Goal: Task Accomplishment & Management: Manage account settings

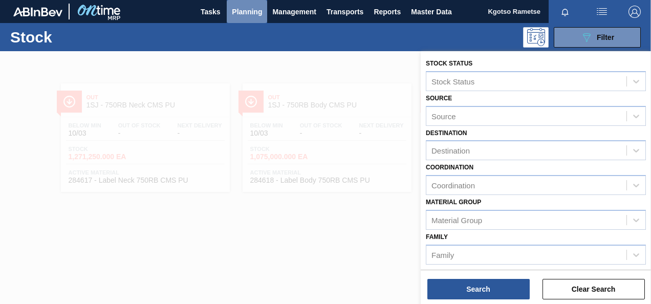
click at [243, 8] on span "Planning" at bounding box center [247, 12] width 30 height 12
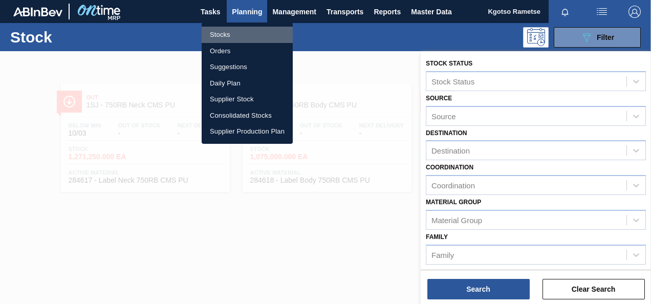
click at [242, 35] on li "Stocks" at bounding box center [246, 35] width 91 height 16
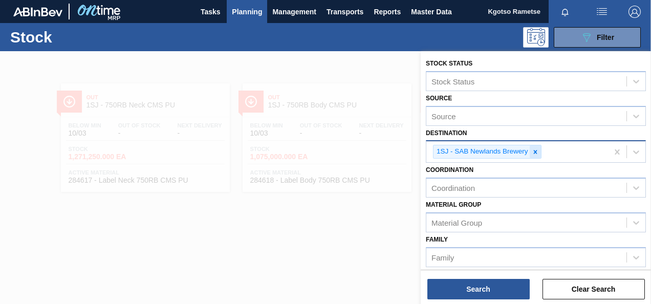
click at [536, 154] on icon at bounding box center [534, 151] width 7 height 7
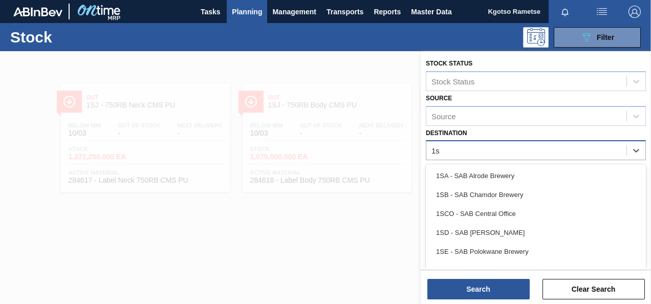
type input "1sb"
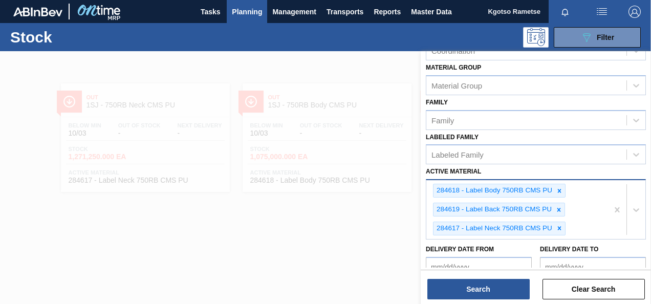
scroll to position [153, 0]
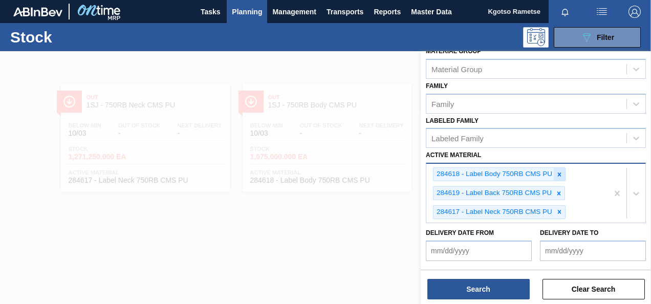
click at [562, 171] on icon at bounding box center [558, 174] width 7 height 7
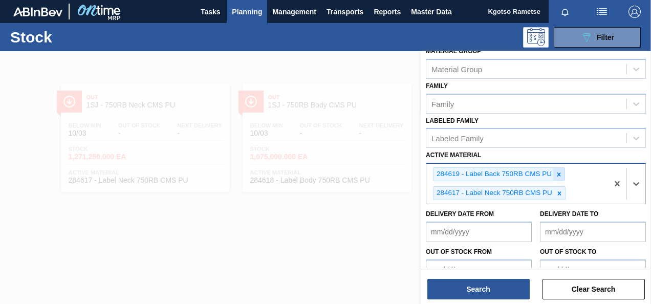
click at [559, 175] on icon at bounding box center [558, 174] width 7 height 7
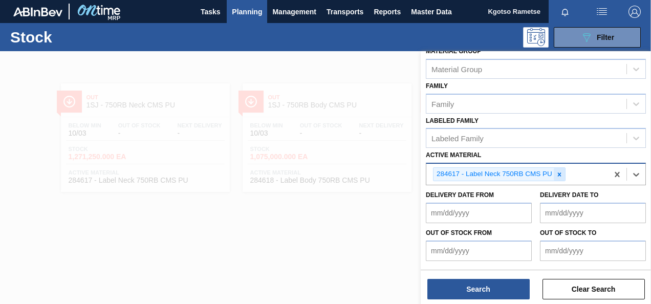
click at [557, 174] on icon at bounding box center [558, 174] width 7 height 7
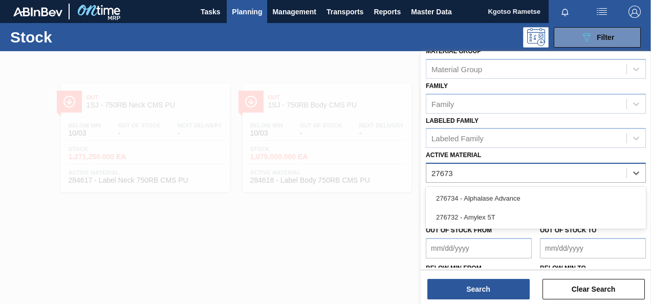
type Material "276732"
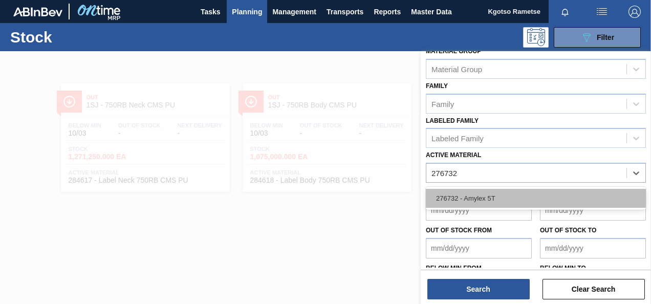
click at [481, 198] on div "276732 - Amylex 5T" at bounding box center [535, 198] width 220 height 19
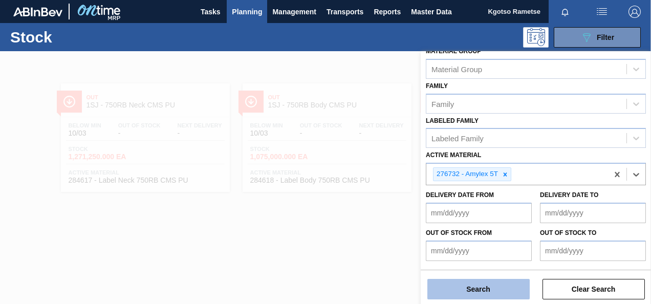
click at [474, 295] on button "Search" at bounding box center [478, 289] width 102 height 20
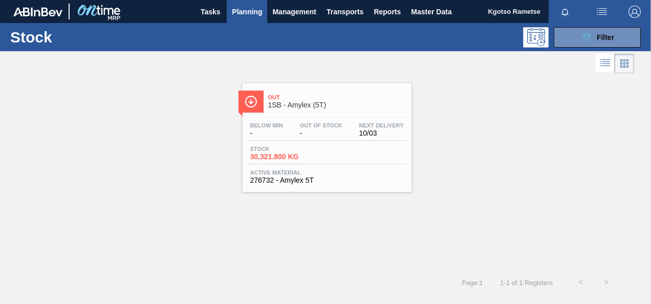
click at [289, 130] on div "Below Min - Out Of Stock - Next Delivery 10/03" at bounding box center [327, 131] width 159 height 18
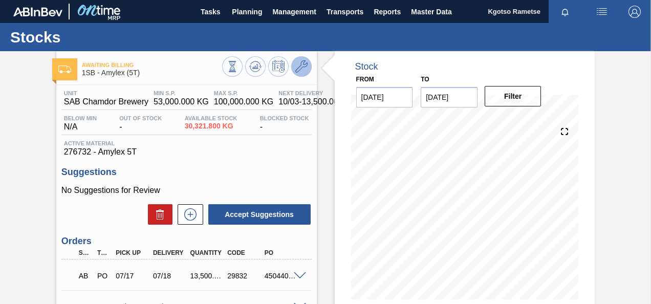
click at [299, 70] on icon at bounding box center [301, 66] width 12 height 12
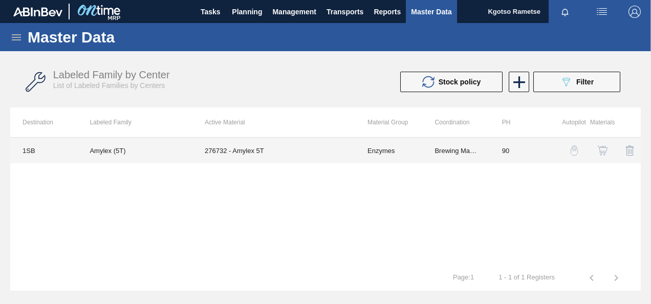
click at [366, 146] on td "Enzymes" at bounding box center [388, 151] width 67 height 26
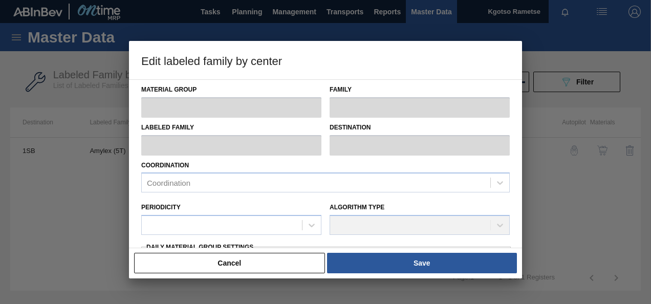
type input "Enzymes"
type input "Amylex"
type input "Amylex (5T)"
type input "1SB - SAB Chamdor Brewery"
type input "90"
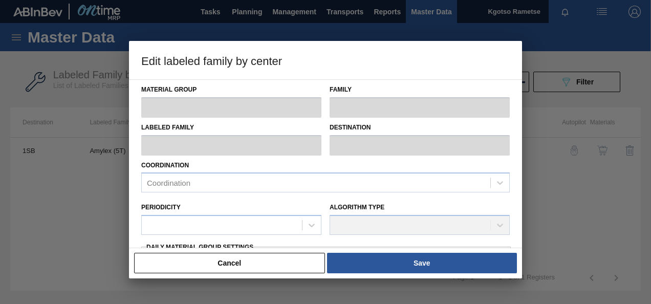
type input "53,000"
type input "100,000"
type input "100"
type input "100,000.000"
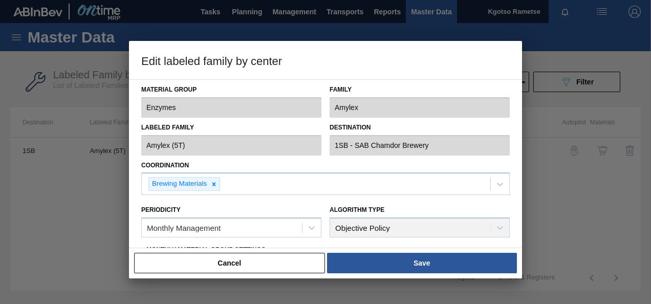
click at [257, 199] on div "Periodicity Monthly Management" at bounding box center [231, 219] width 188 height 45
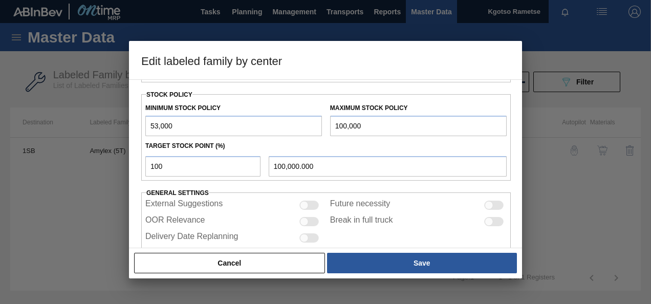
scroll to position [263, 0]
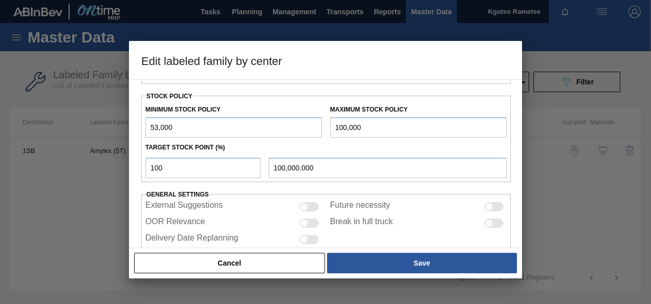
click at [149, 125] on input "53,000" at bounding box center [233, 127] width 176 height 20
type input "253,000"
click at [332, 124] on input "100,000" at bounding box center [418, 127] width 176 height 20
type input "600,000"
type input "600,000.000"
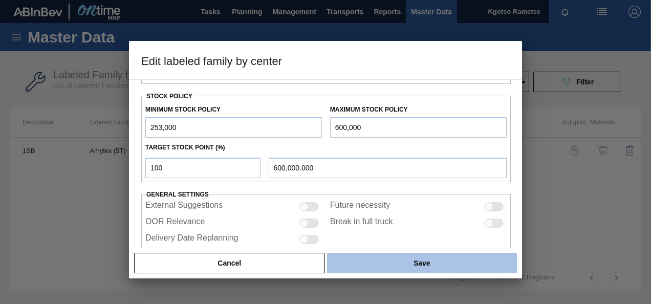
type input "600,000"
click at [396, 270] on button "Save" at bounding box center [422, 263] width 190 height 20
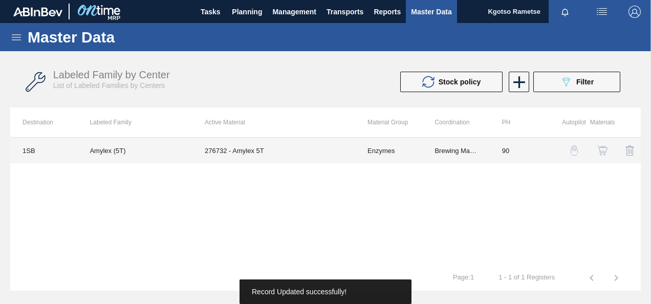
click at [265, 143] on td "276732 - Amylex 5T" at bounding box center [273, 151] width 163 height 26
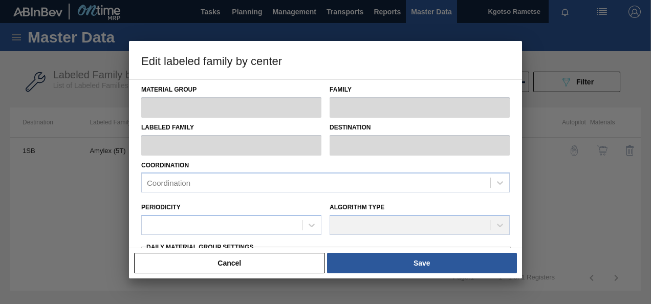
type input "Enzymes"
type input "Amylex"
type input "Amylex (5T)"
type input "1SB - SAB Chamdor Brewery"
type input "90"
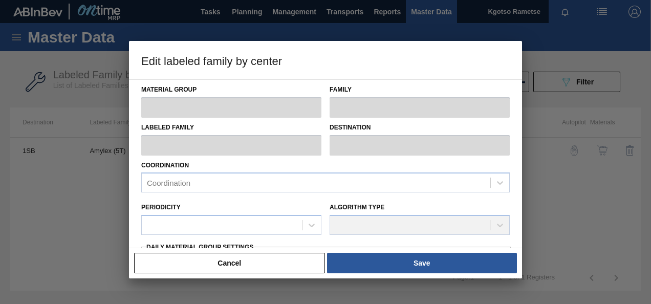
type input "253,000"
type input "600,000"
type input "100"
type input "600,000.000"
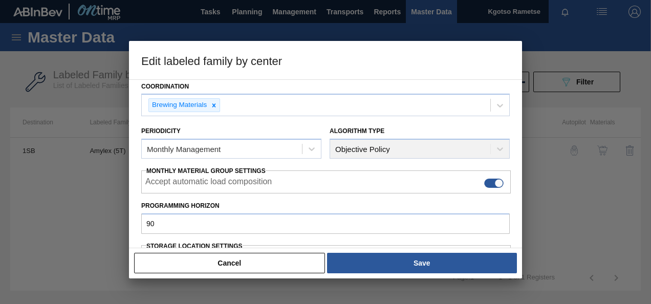
scroll to position [102, 0]
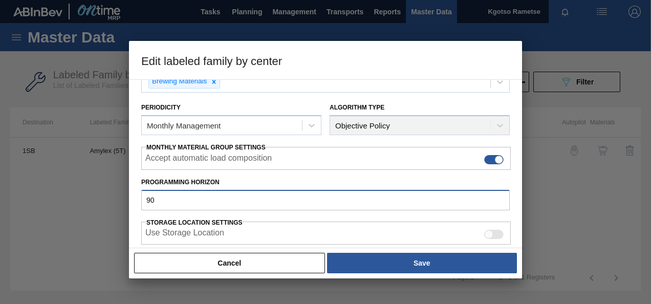
click at [186, 195] on input "90" at bounding box center [325, 200] width 368 height 20
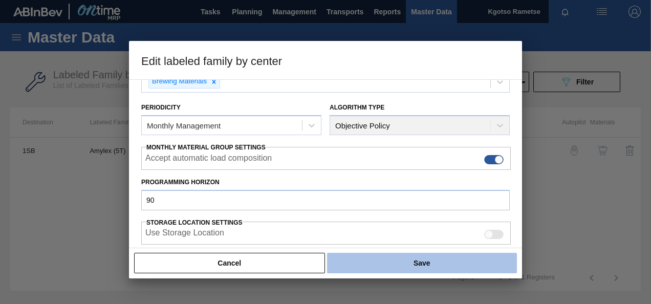
click at [443, 258] on button "Save" at bounding box center [422, 263] width 190 height 20
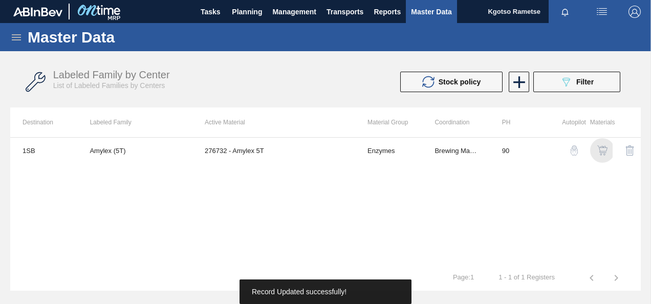
click at [598, 146] on img "button" at bounding box center [602, 150] width 10 height 10
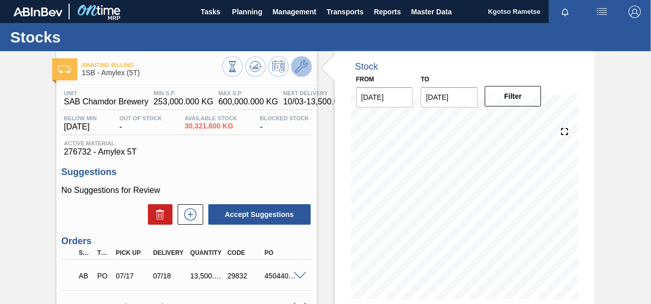
click at [298, 71] on icon at bounding box center [301, 66] width 12 height 12
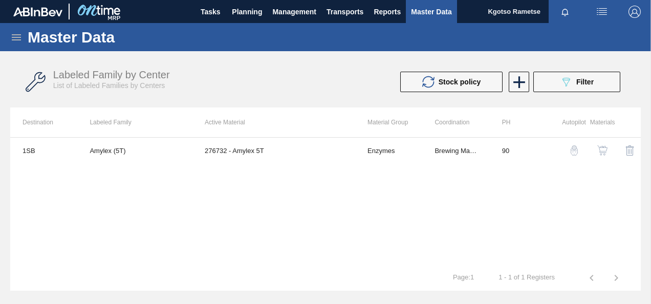
click at [600, 149] on img "button" at bounding box center [602, 150] width 10 height 10
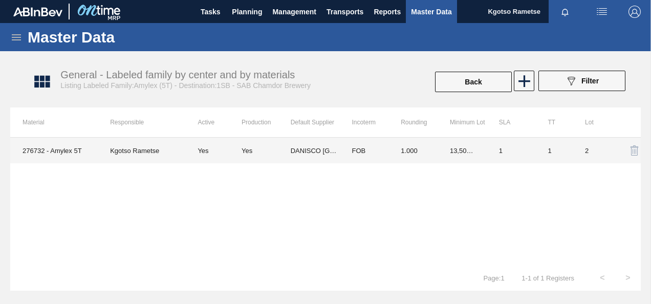
click at [443, 145] on td "13,500.000" at bounding box center [461, 151] width 49 height 26
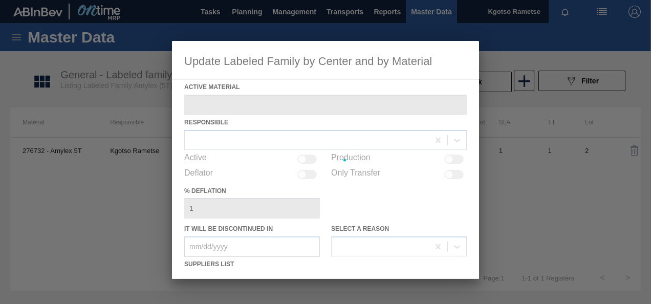
type Material "276732 - Amylex 5T"
checkbox input "true"
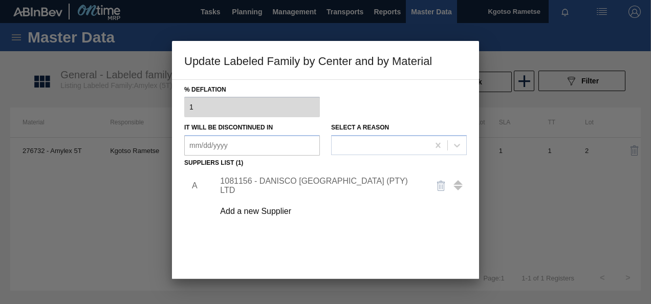
scroll to position [102, 0]
click at [270, 184] on div "1081156 - DANISCO [GEOGRAPHIC_DATA] (PTY) LTD" at bounding box center [320, 184] width 200 height 18
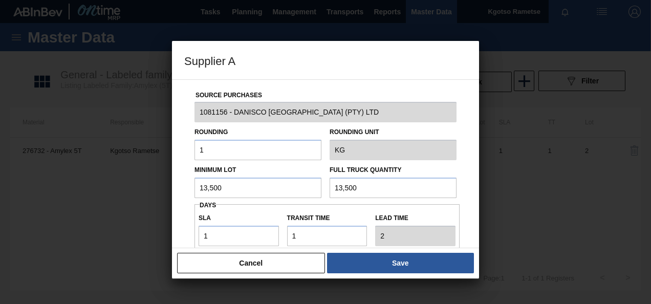
click at [229, 188] on input "13,500" at bounding box center [257, 187] width 127 height 20
click at [217, 183] on input "9,000" at bounding box center [257, 187] width 127 height 20
click at [216, 182] on input "9,000" at bounding box center [257, 187] width 127 height 20
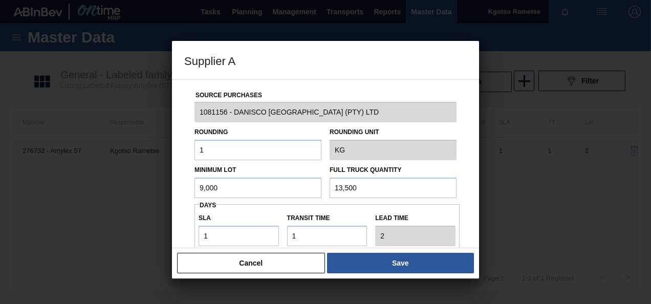
click at [216, 182] on input "9,000" at bounding box center [257, 187] width 127 height 20
type input "9,000"
click at [346, 190] on input "13,500" at bounding box center [392, 187] width 127 height 20
paste input "9,0"
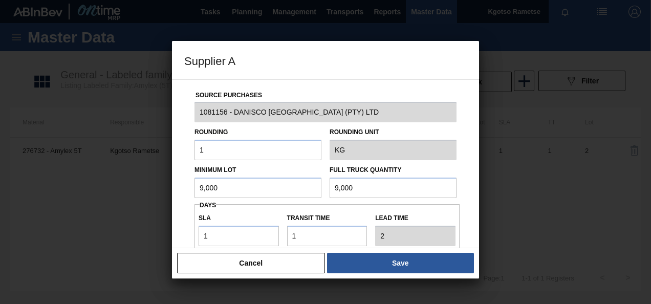
type input "9,000"
drag, startPoint x: 228, startPoint y: 237, endPoint x: 125, endPoint y: 234, distance: 103.3
click at [125, 234] on div "Supplier A Source Purchases 1081156 - DANISCO [GEOGRAPHIC_DATA] (PTY) LTD Round…" at bounding box center [325, 152] width 651 height 304
type input "2"
type input "3"
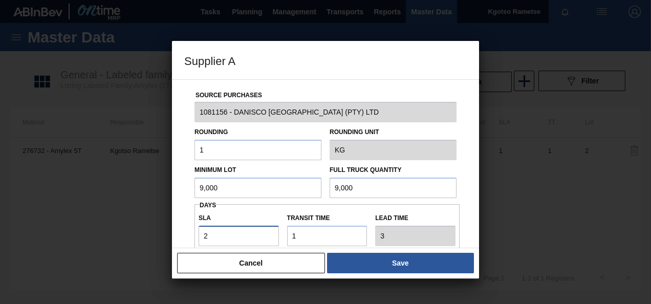
type input "29"
type input "30"
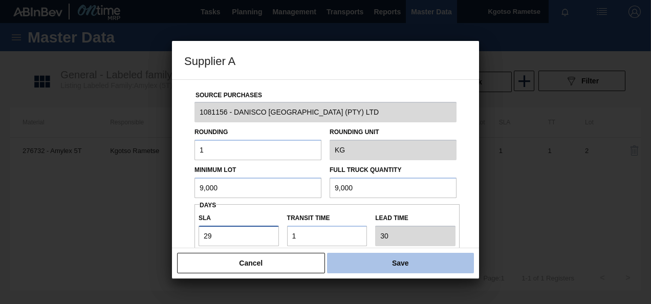
type input "29"
click at [406, 262] on button "Save" at bounding box center [400, 263] width 147 height 20
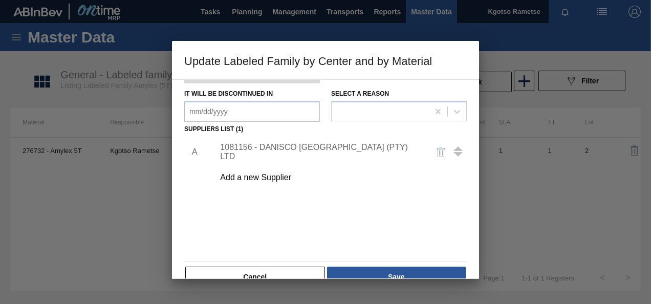
scroll to position [156, 0]
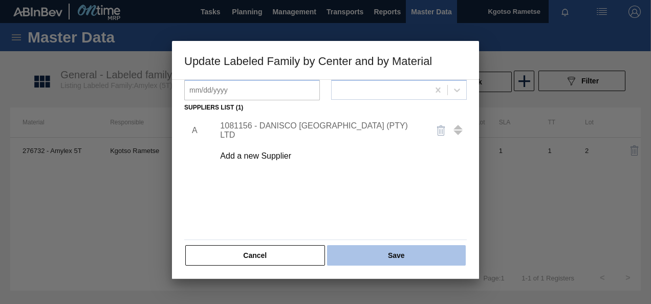
click at [386, 258] on button "Save" at bounding box center [396, 255] width 139 height 20
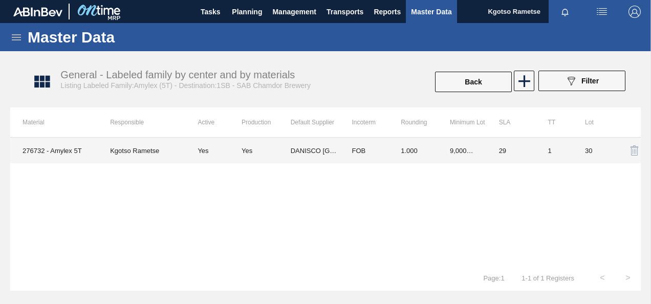
click at [500, 147] on td "29" at bounding box center [510, 151] width 49 height 26
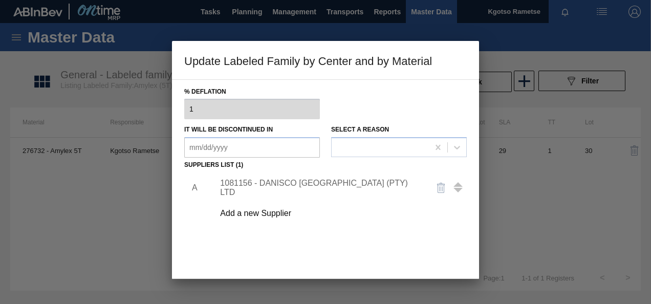
scroll to position [102, 0]
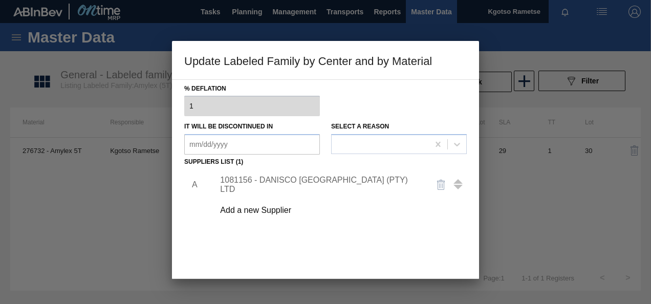
click at [247, 182] on div "1081156 - DANISCO [GEOGRAPHIC_DATA] (PTY) LTD" at bounding box center [320, 184] width 200 height 18
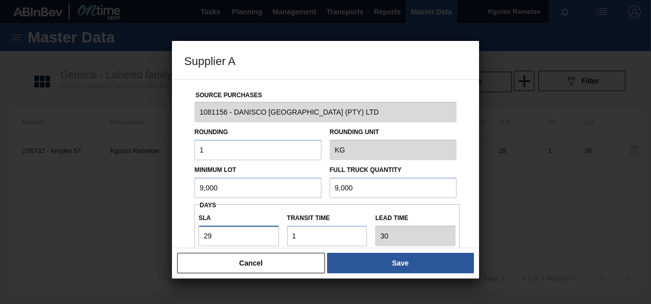
drag, startPoint x: 213, startPoint y: 236, endPoint x: 183, endPoint y: 232, distance: 29.9
click at [191, 233] on div "Source Purchases 1081156 - DANISCO [GEOGRAPHIC_DATA] (PTY) LTD Rounding 1 Round…" at bounding box center [325, 249] width 282 height 339
type input "3"
type input "4"
type input "30"
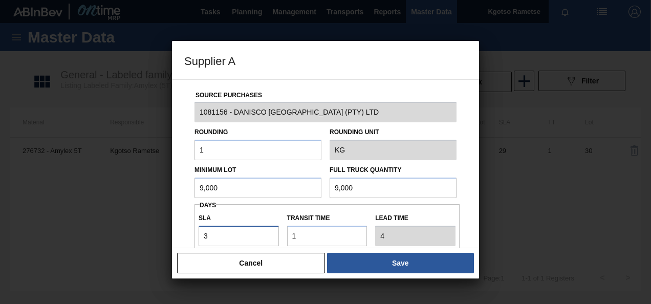
type input "31"
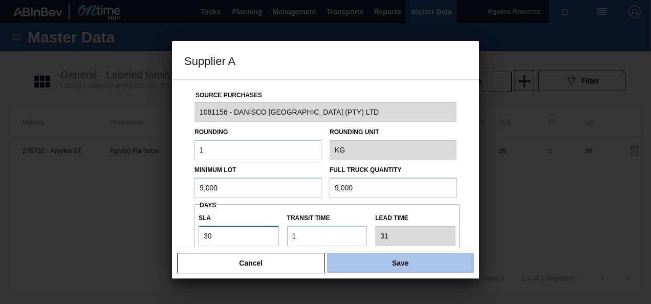
type input "30"
click at [429, 265] on button "Save" at bounding box center [400, 263] width 147 height 20
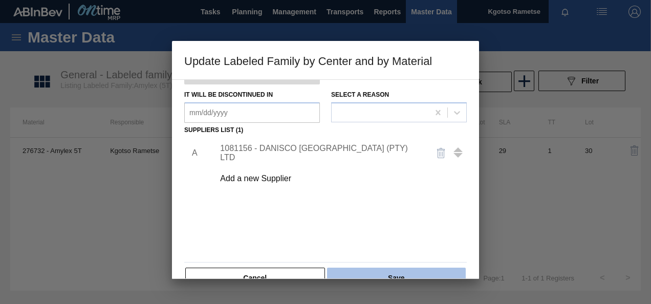
scroll to position [156, 0]
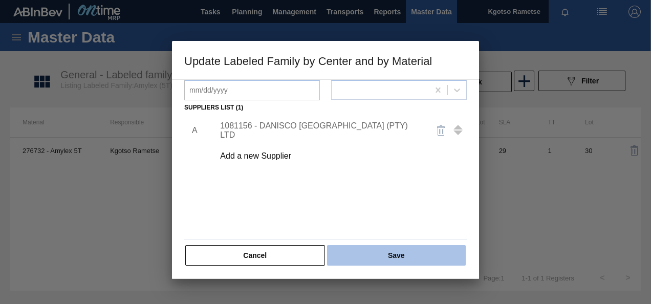
click at [410, 256] on button "Save" at bounding box center [396, 255] width 139 height 20
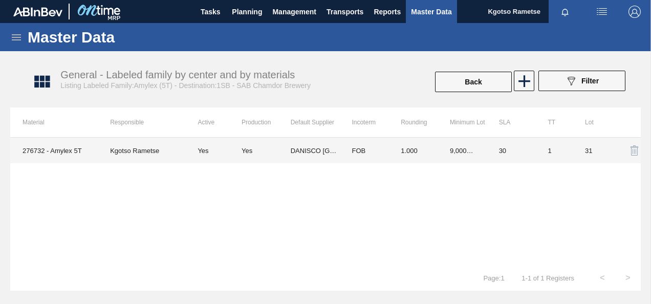
click at [569, 150] on td "1" at bounding box center [553, 151] width 37 height 26
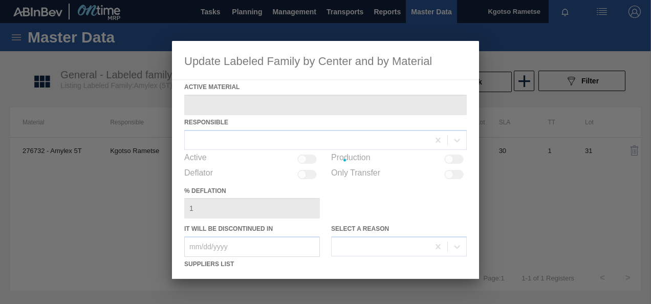
type Material "276732 - Amylex 5T"
checkbox input "true"
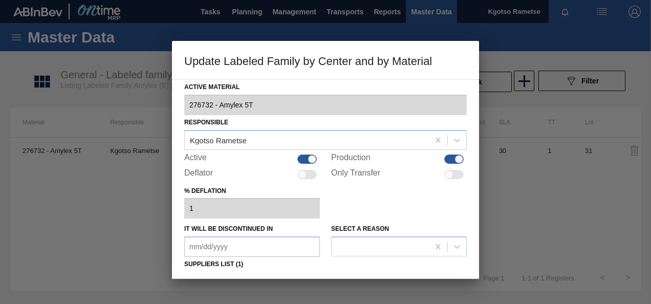
scroll to position [102, 0]
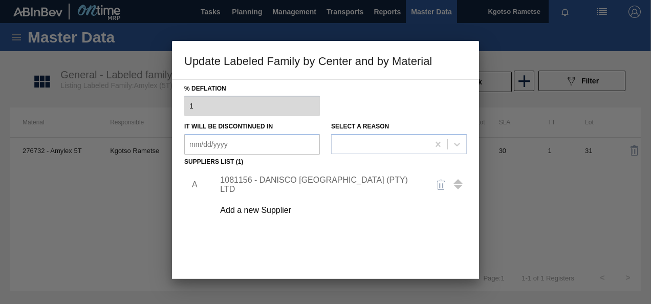
click at [317, 185] on div "1081156 - DANISCO [GEOGRAPHIC_DATA] (PTY) LTD" at bounding box center [320, 184] width 200 height 18
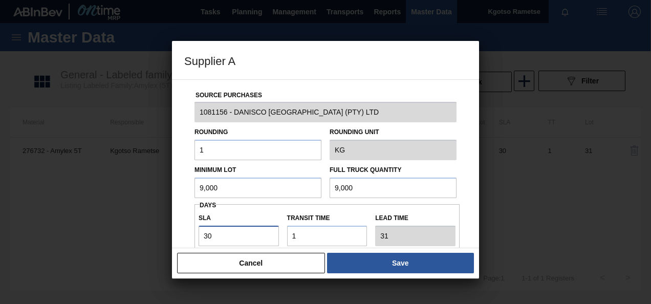
click at [210, 235] on input "30" at bounding box center [238, 236] width 80 height 20
drag, startPoint x: 211, startPoint y: 235, endPoint x: 170, endPoint y: 250, distance: 43.0
click at [198, 240] on input "30" at bounding box center [238, 236] width 80 height 20
type input "3"
type input "4"
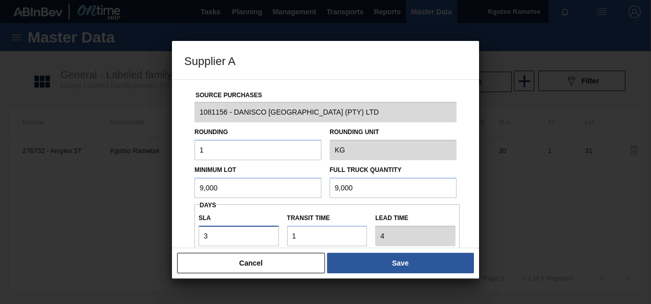
type input "31"
type input "32"
type input "31"
click at [249, 192] on input "9,000" at bounding box center [257, 187] width 127 height 20
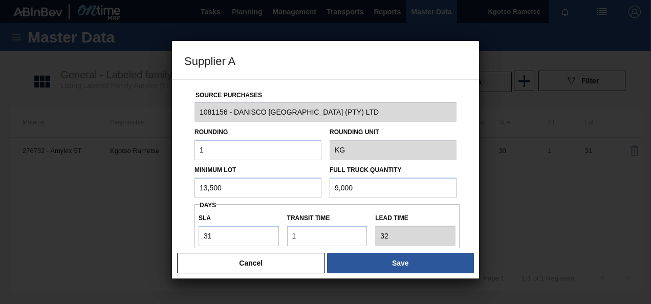
click at [215, 185] on input "13,500" at bounding box center [257, 187] width 127 height 20
type input "13,500"
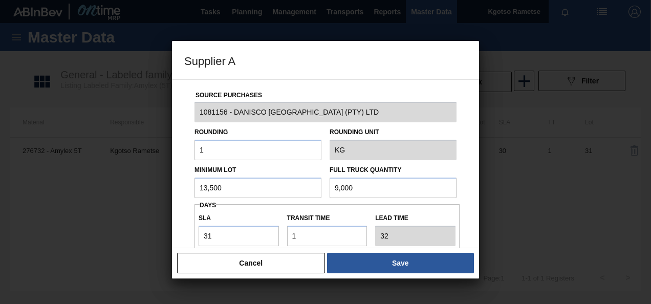
click at [344, 185] on input "9,000" at bounding box center [392, 187] width 127 height 20
paste input "13,5"
type input "13,500"
drag, startPoint x: 208, startPoint y: 235, endPoint x: 201, endPoint y: 238, distance: 7.1
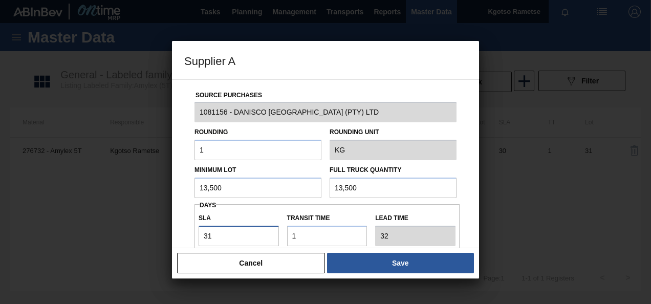
click at [202, 237] on input "31" at bounding box center [238, 236] width 80 height 20
type input "41"
type input "42"
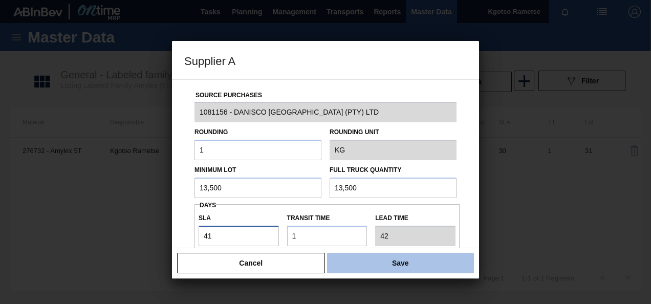
type input "41"
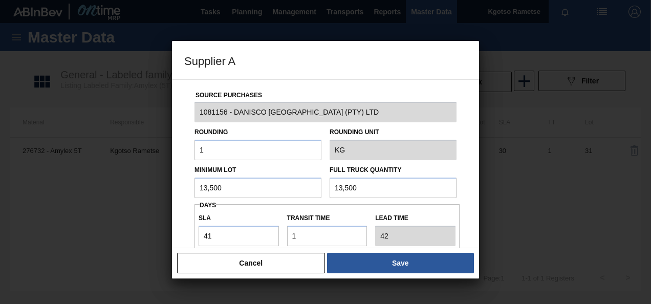
click at [376, 258] on button "Save" at bounding box center [400, 263] width 147 height 20
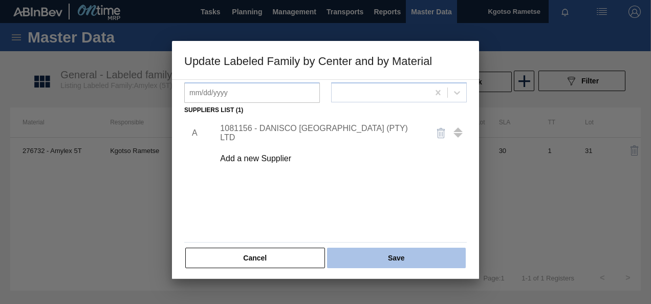
scroll to position [156, 0]
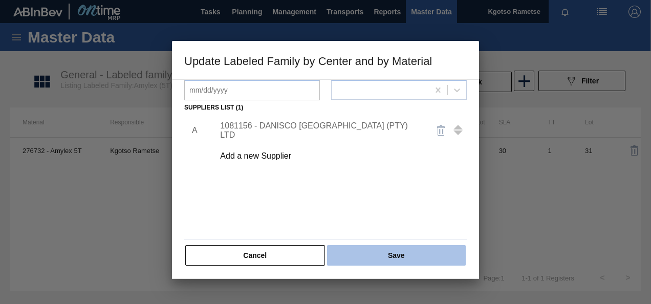
click at [370, 260] on button "Save" at bounding box center [396, 255] width 139 height 20
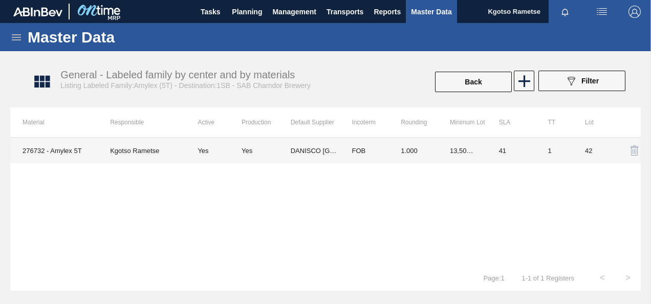
click at [467, 143] on td "13,500.000" at bounding box center [461, 151] width 49 height 26
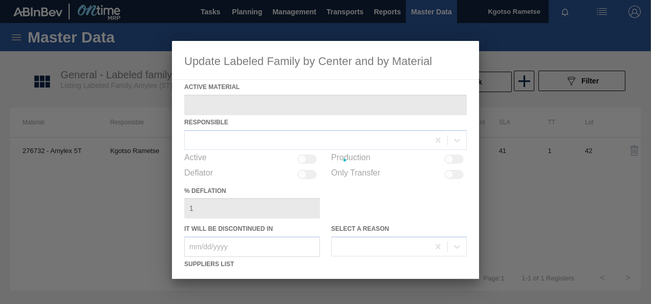
type Material "276732 - Amylex 5T"
checkbox input "true"
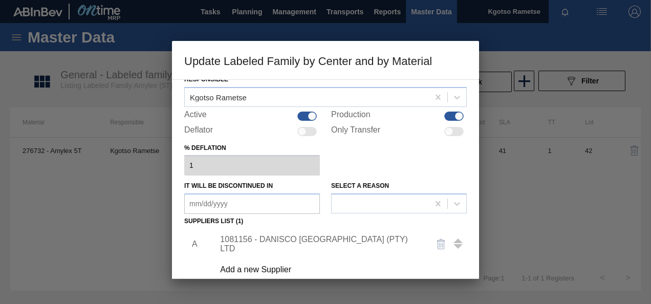
scroll to position [102, 0]
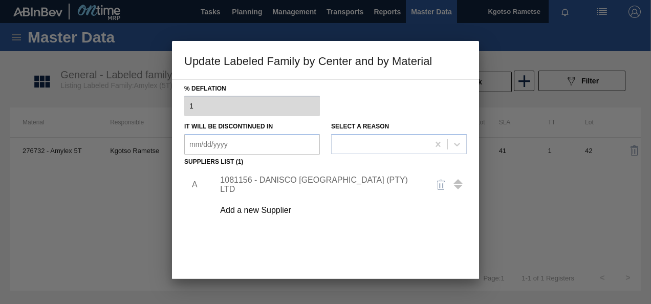
click at [303, 192] on div "1081156 - DANISCO [GEOGRAPHIC_DATA] (PTY) LTD" at bounding box center [337, 185] width 258 height 26
click at [305, 189] on div "1081156 - DANISCO [GEOGRAPHIC_DATA] (PTY) LTD" at bounding box center [320, 184] width 200 height 18
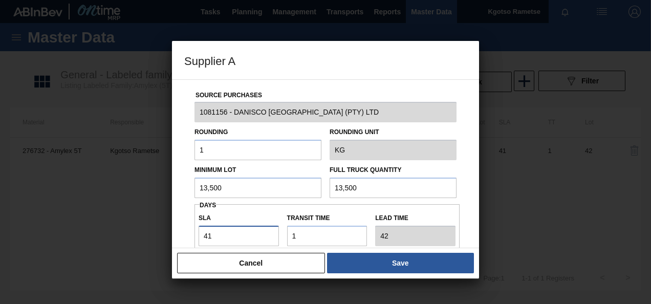
click at [215, 236] on input "41" at bounding box center [238, 236] width 80 height 20
type input "3"
type input "4"
type input "37"
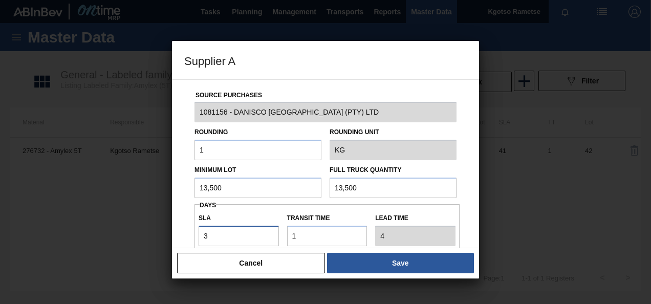
type input "38"
type input "37"
click at [431, 253] on button "Save" at bounding box center [400, 263] width 147 height 20
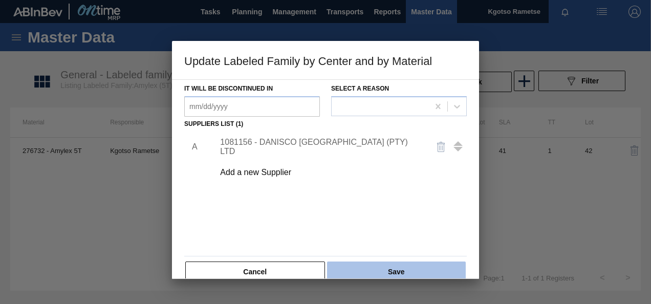
scroll to position [156, 0]
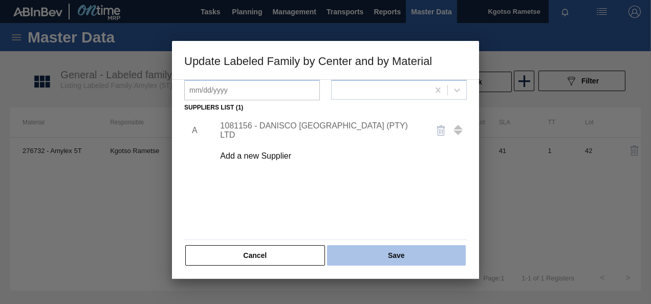
click at [390, 248] on button "Save" at bounding box center [396, 255] width 139 height 20
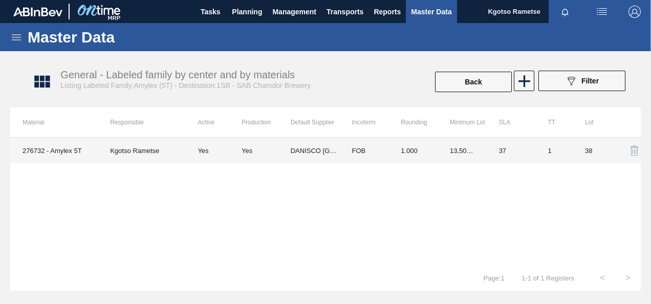
click at [474, 149] on td "13,500.000" at bounding box center [461, 151] width 49 height 26
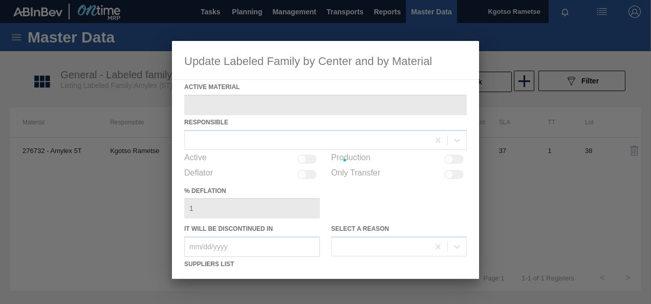
type Material "276732 - Amylex 5T"
checkbox input "true"
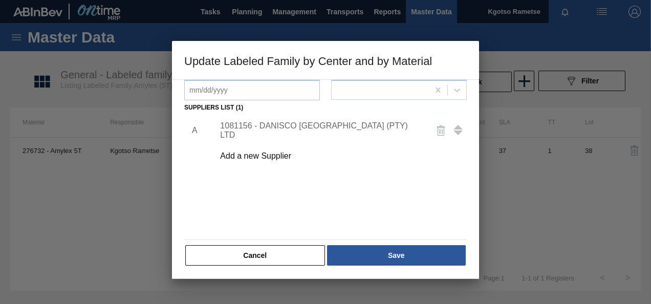
click at [302, 119] on div "1081156 - DANISCO [GEOGRAPHIC_DATA] (PTY) LTD" at bounding box center [337, 131] width 258 height 26
click at [297, 129] on div "1081156 - DANISCO [GEOGRAPHIC_DATA] (PTY) LTD" at bounding box center [320, 130] width 200 height 18
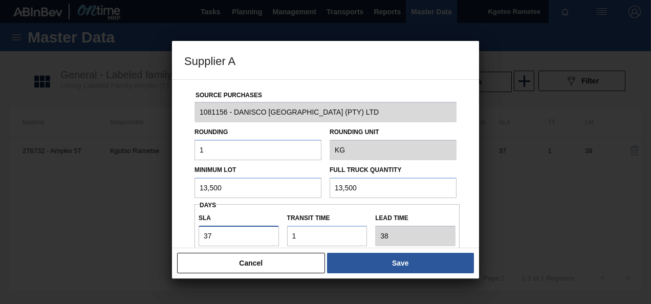
click at [206, 236] on input "37" at bounding box center [238, 236] width 80 height 20
type input "67"
type input "68"
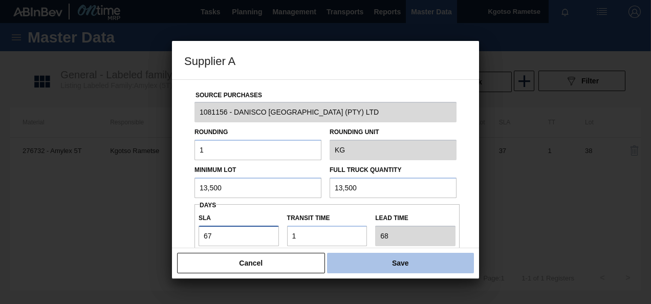
type input "67"
click at [399, 263] on button "Save" at bounding box center [400, 263] width 147 height 20
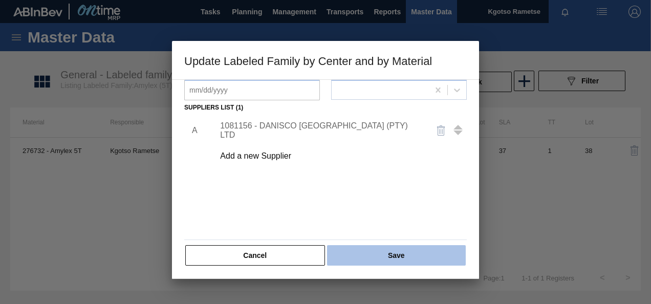
click at [398, 262] on button "Save" at bounding box center [396, 255] width 139 height 20
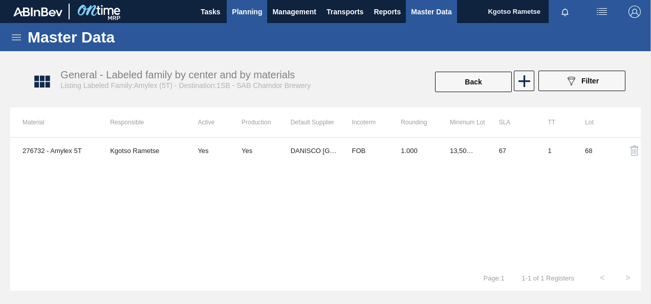
click at [245, 7] on span "Planning" at bounding box center [247, 12] width 30 height 12
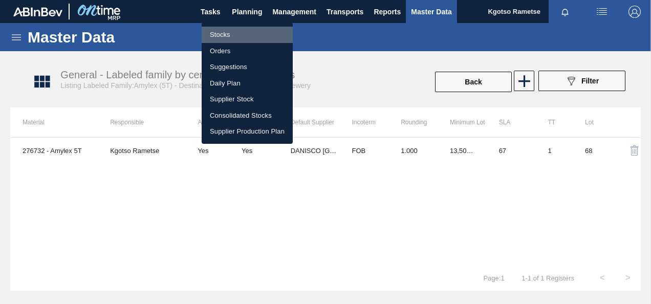
drag, startPoint x: 247, startPoint y: 31, endPoint x: 256, endPoint y: 37, distance: 11.8
click at [247, 31] on li "Stocks" at bounding box center [246, 35] width 91 height 16
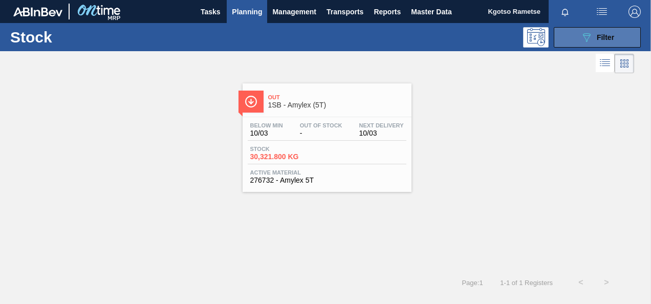
click at [600, 40] on span "Filter" at bounding box center [604, 37] width 17 height 8
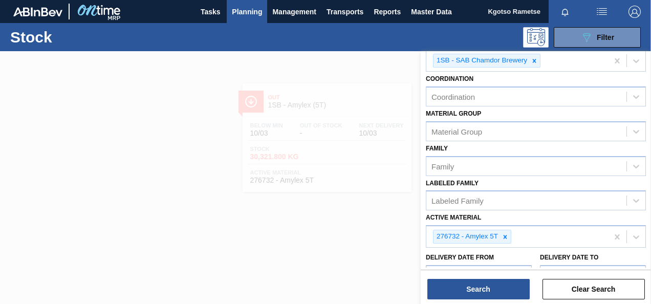
scroll to position [187, 0]
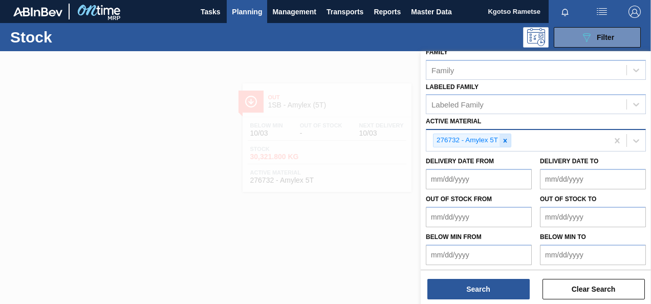
click at [506, 142] on icon at bounding box center [504, 140] width 7 height 7
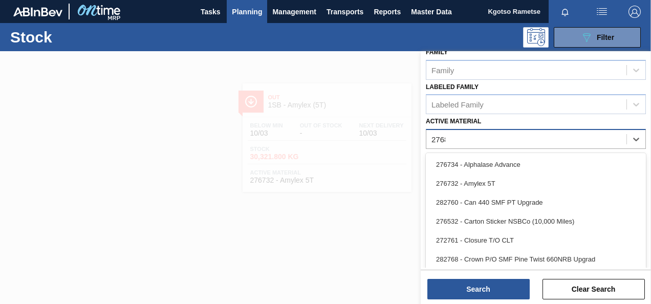
scroll to position [185, 0]
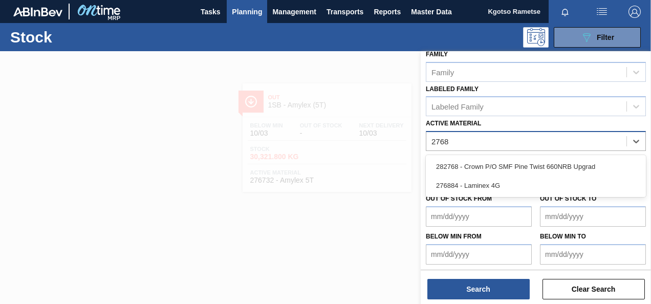
type Material "27688"
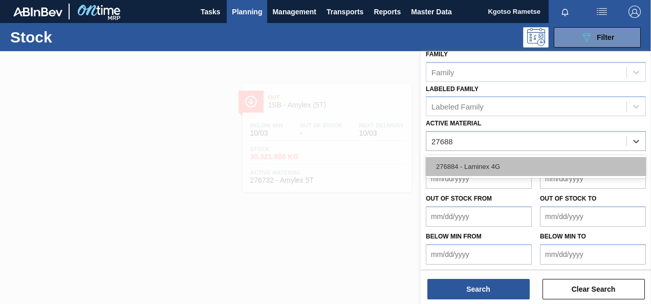
click at [463, 167] on div "276884 - Laminex 4G" at bounding box center [535, 166] width 220 height 19
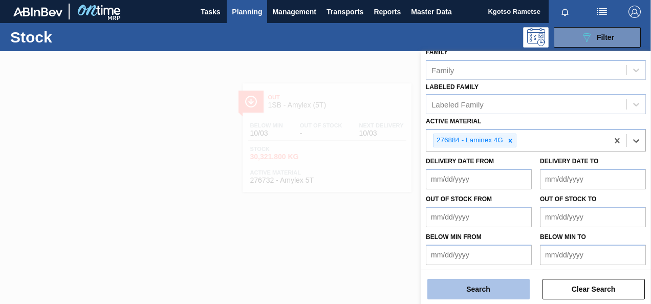
click at [456, 289] on button "Search" at bounding box center [478, 289] width 102 height 20
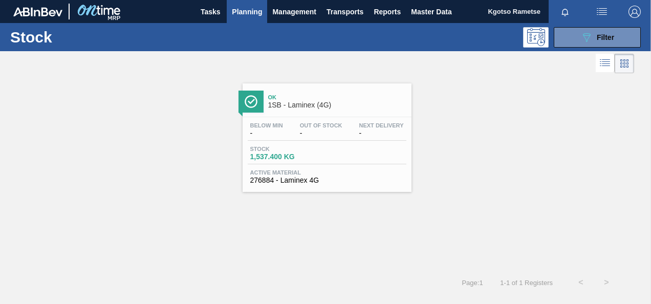
click at [264, 114] on div "Ok 1SB - Laminex (4G) Below Min - Out Of Stock - Next Delivery - Stock 1,537.40…" at bounding box center [326, 137] width 169 height 108
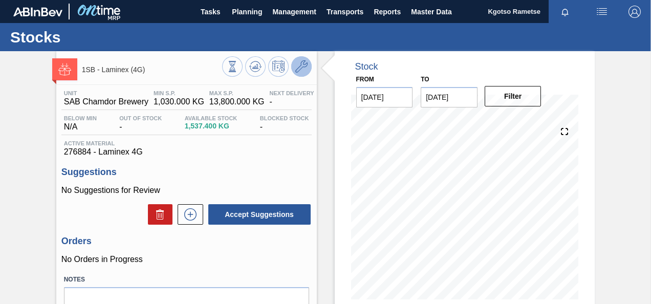
click at [306, 74] on button at bounding box center [301, 66] width 20 height 20
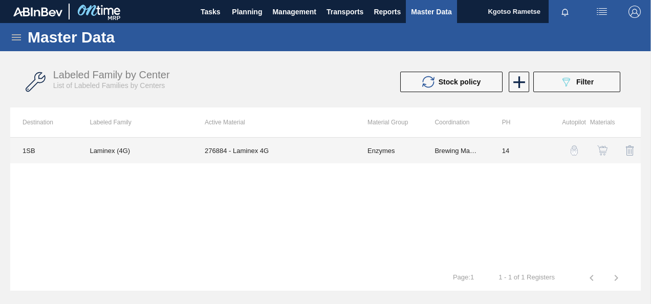
click at [284, 156] on td "276884 - Laminex 4G" at bounding box center [273, 151] width 163 height 26
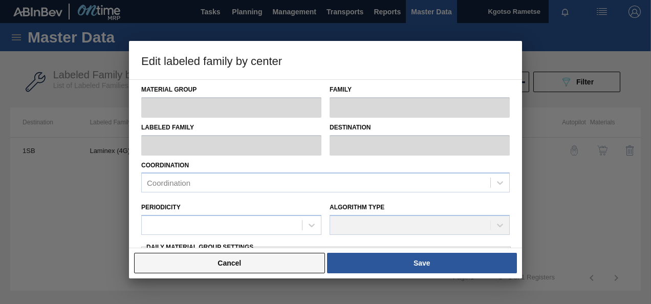
type input "Enzymes"
type input "Laminex"
type input "Laminex (4G)"
type input "1SB - SAB Chamdor Brewery"
type input "14"
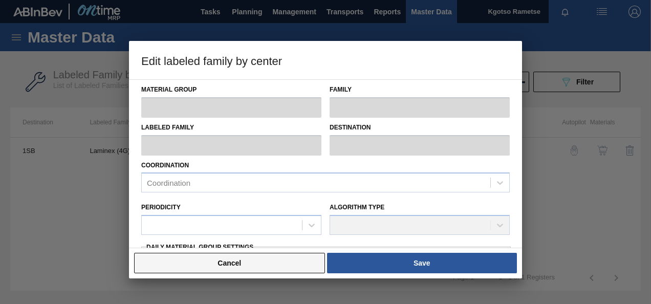
type input "1,030"
type input "13,800"
type input "0"
type input "1,030.000"
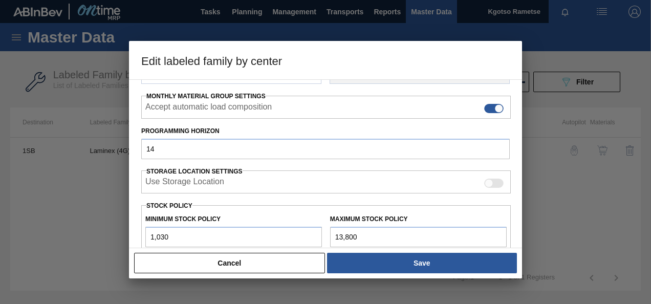
scroll to position [205, 0]
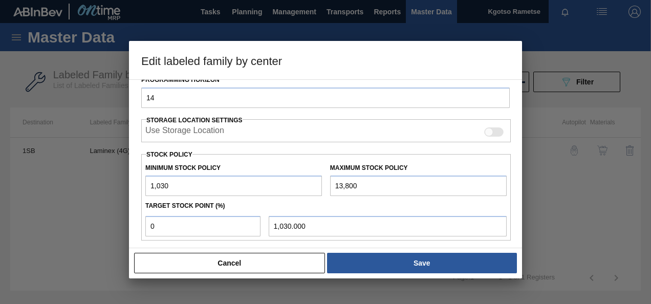
click at [152, 184] on input "1,030" at bounding box center [233, 185] width 176 height 20
click at [145, 180] on input "1,030" at bounding box center [233, 185] width 176 height 20
type input "11,030"
type input "11,030.000"
type input "11,030"
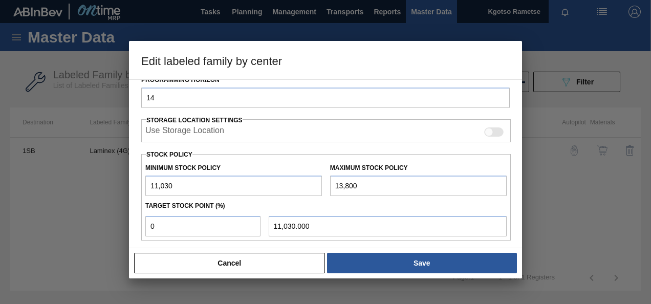
drag, startPoint x: 209, startPoint y: 236, endPoint x: 198, endPoint y: 230, distance: 11.7
click at [204, 233] on div "Minimum Stock Policy 11,030 Maximum Stock Policy 13,800 Target Stock Point (%) …" at bounding box center [325, 197] width 369 height 86
drag, startPoint x: 197, startPoint y: 230, endPoint x: 103, endPoint y: 232, distance: 94.1
click at [103, 232] on div "Edit labeled family by center Material Group Enzymes Family Laminex Labeled Fam…" at bounding box center [325, 152] width 651 height 304
type input "1"
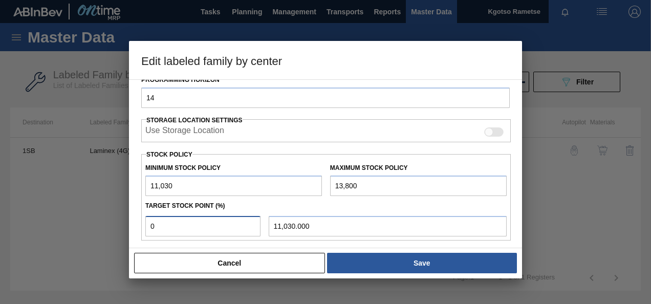
type input "11,057.700"
type input "10"
type input "11,307.000"
type input "100"
type input "13,800.000"
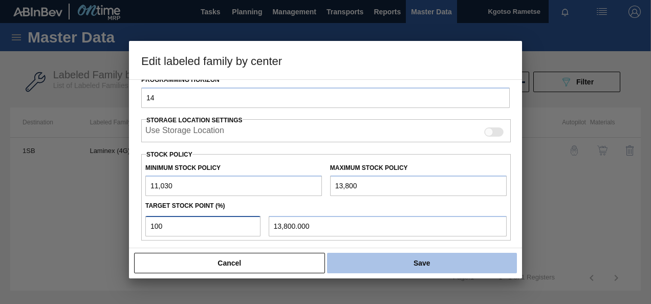
type input "100"
click at [394, 259] on button "Save" at bounding box center [422, 263] width 190 height 20
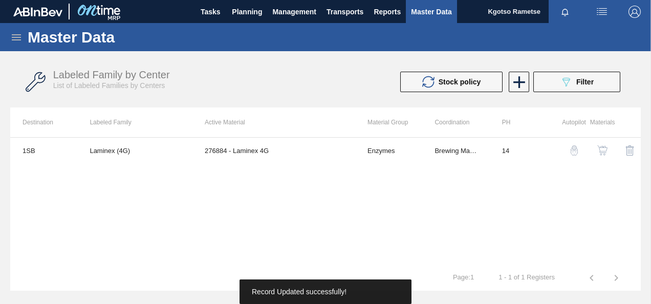
click at [606, 147] on img "button" at bounding box center [602, 150] width 10 height 10
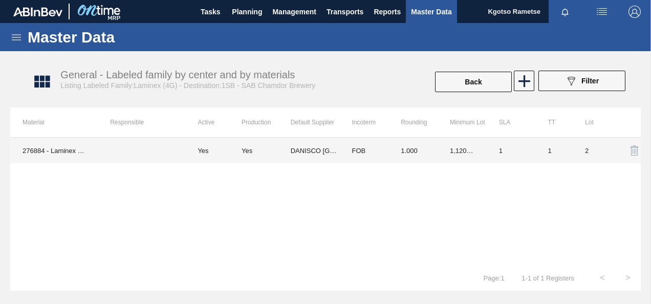
click at [497, 148] on td "1" at bounding box center [510, 151] width 49 height 26
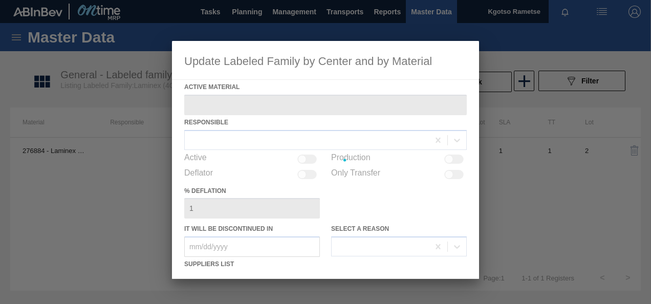
type Material "276884 - Laminex 4G"
checkbox input "true"
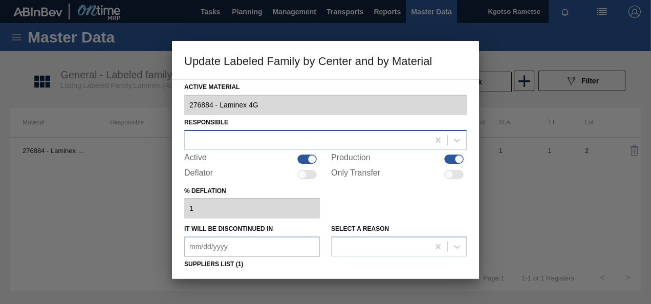
click at [254, 145] on div at bounding box center [307, 139] width 244 height 15
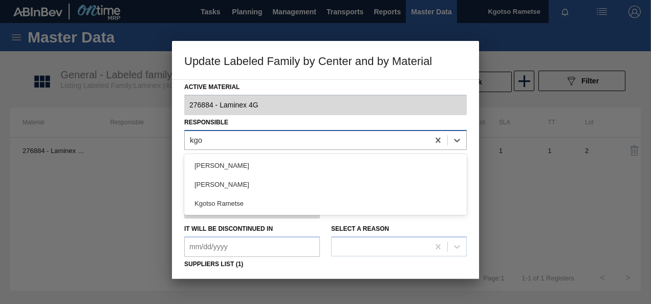
type input "kgot"
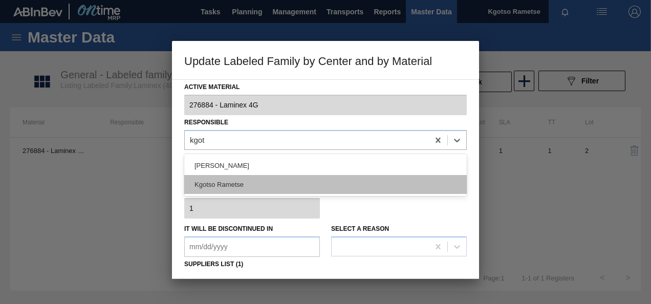
click at [261, 183] on div "Kgotso Rametse" at bounding box center [325, 184] width 282 height 19
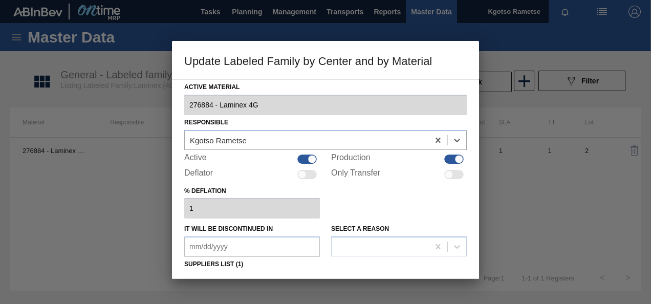
scroll to position [153, 0]
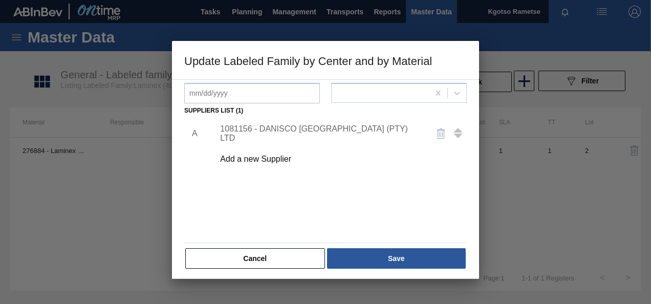
click at [255, 129] on div "1081156 - DANISCO [GEOGRAPHIC_DATA] (PTY) LTD" at bounding box center [320, 133] width 200 height 18
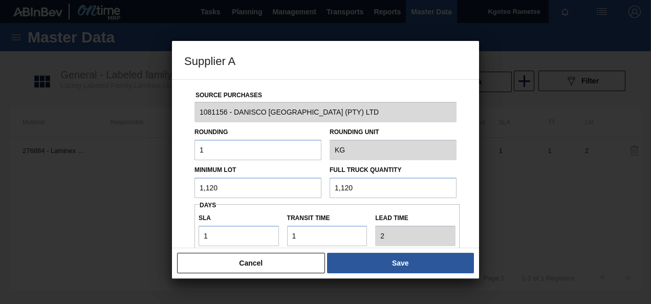
click at [247, 189] on input "1,120" at bounding box center [257, 187] width 127 height 20
click at [202, 186] on input "1,600" at bounding box center [257, 187] width 127 height 20
type input "1,600"
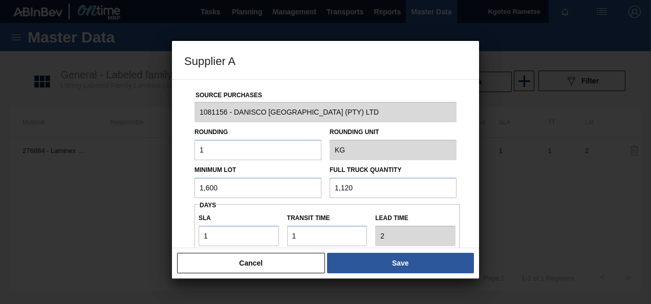
click at [343, 187] on input "1,120" at bounding box center [392, 187] width 127 height 20
click at [208, 186] on input "1,600" at bounding box center [257, 187] width 127 height 20
click at [339, 184] on input "1,120" at bounding box center [392, 187] width 127 height 20
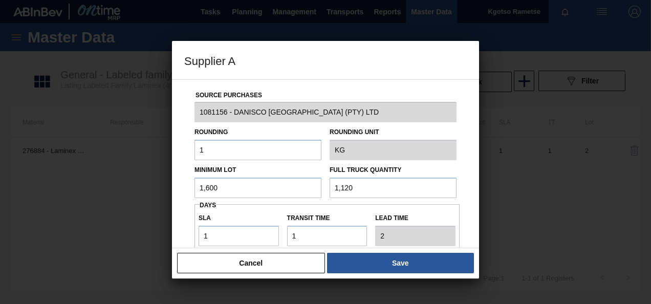
click at [339, 184] on input "1,120" at bounding box center [392, 187] width 127 height 20
paste input "60"
type input "1,600"
drag, startPoint x: 217, startPoint y: 228, endPoint x: 203, endPoint y: 229, distance: 14.9
click at [203, 229] on input "1" at bounding box center [238, 236] width 80 height 20
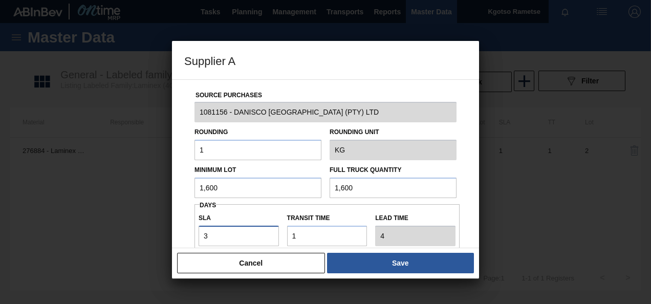
type input "3"
type input "4"
type input "30"
type input "31"
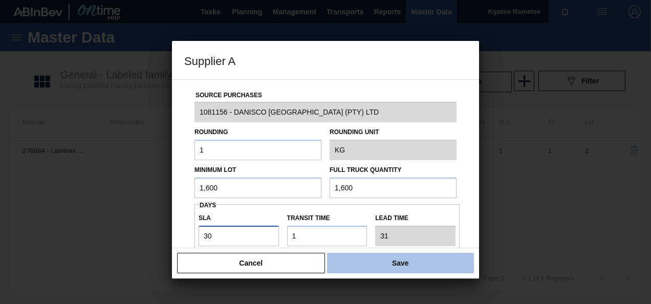
type input "30"
click at [381, 261] on button "Save" at bounding box center [400, 263] width 147 height 20
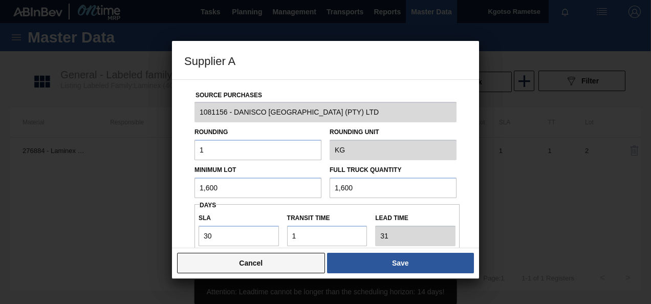
click at [269, 260] on button "Cancel" at bounding box center [251, 263] width 148 height 20
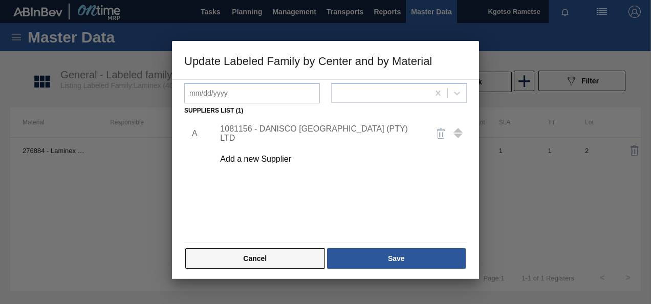
click at [249, 254] on button "Cancel" at bounding box center [255, 258] width 140 height 20
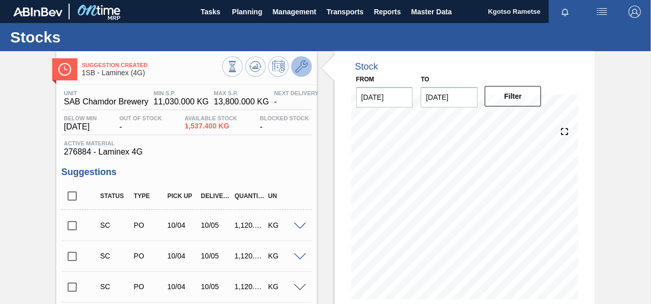
click at [305, 68] on icon at bounding box center [301, 66] width 12 height 12
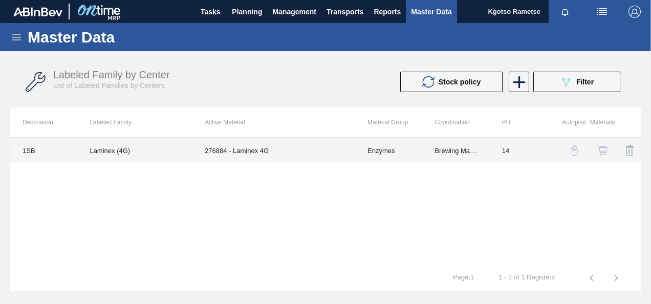
click at [254, 155] on td "276884 - Laminex 4G" at bounding box center [273, 151] width 163 height 26
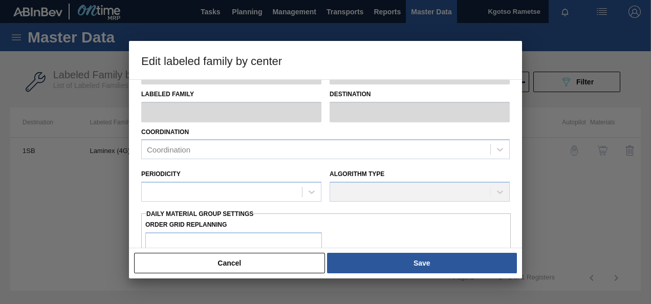
type input "Enzymes"
type input "Laminex"
type input "Laminex (4G)"
type input "1SB - SAB Chamdor Brewery"
type input "14"
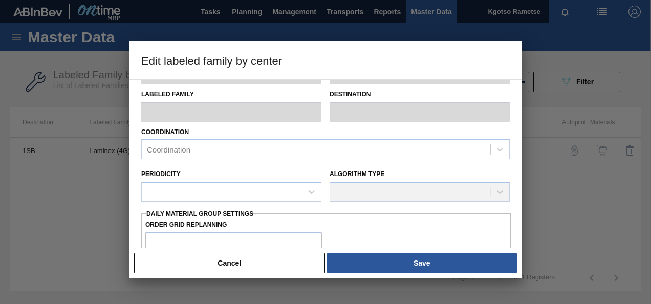
type input "11,030"
type input "13,800"
type input "100"
type input "13,800.000"
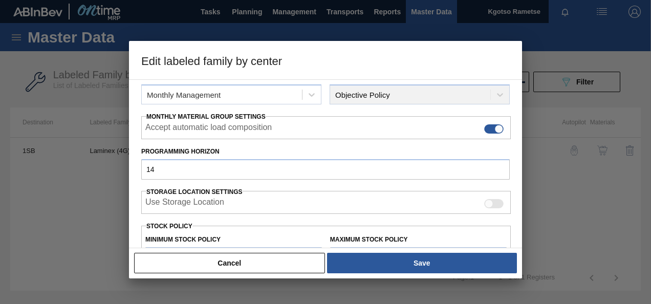
scroll to position [153, 0]
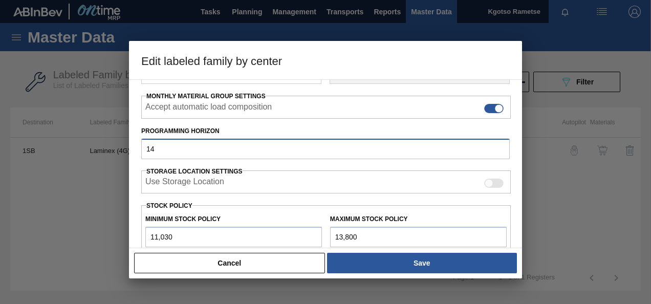
drag, startPoint x: 185, startPoint y: 149, endPoint x: 56, endPoint y: 156, distance: 129.1
click at [165, 148] on input "14" at bounding box center [325, 149] width 368 height 20
click at [176, 150] on input "14" at bounding box center [325, 149] width 368 height 20
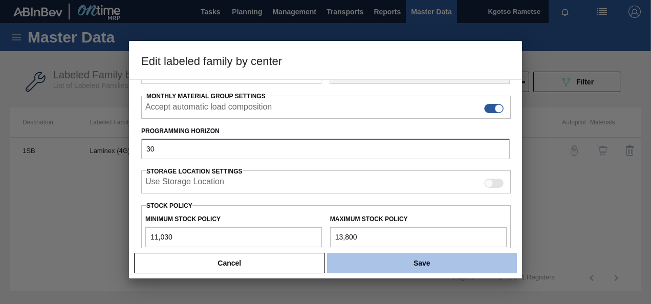
type input "30"
click at [449, 270] on button "Save" at bounding box center [422, 263] width 190 height 20
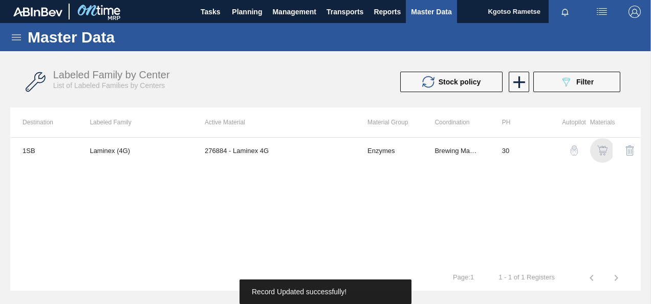
click at [597, 148] on img "button" at bounding box center [602, 150] width 10 height 10
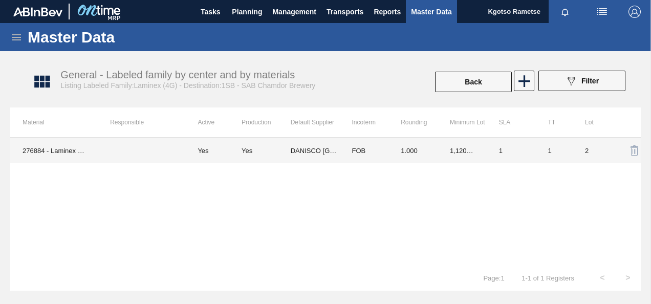
click at [339, 142] on td "DANISCO [GEOGRAPHIC_DATA] (PTY) LTD" at bounding box center [314, 151] width 49 height 26
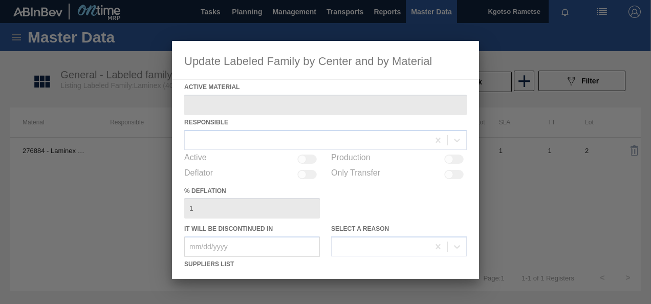
type Material "276884 - Laminex 4G"
checkbox input "true"
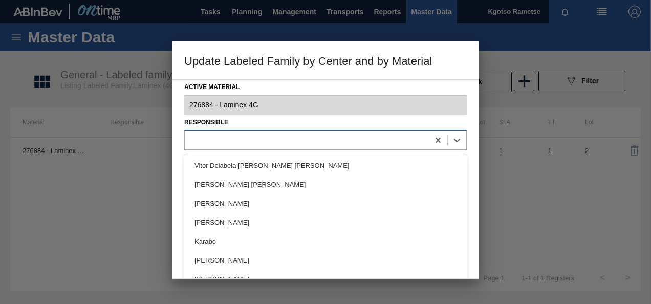
click at [232, 144] on div at bounding box center [307, 139] width 244 height 15
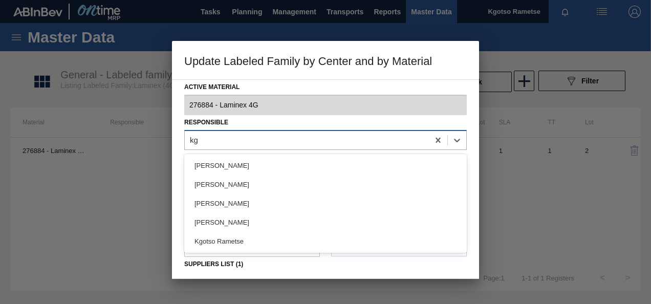
type input "kgo"
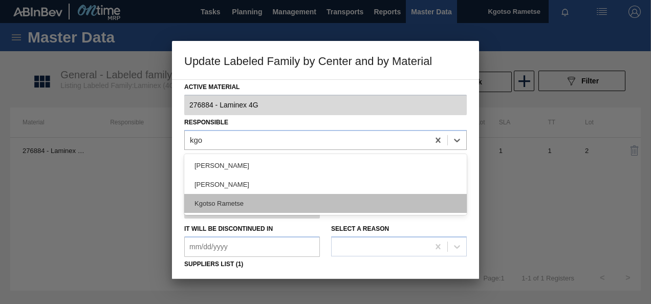
click at [298, 205] on div "Kgotso Rametse" at bounding box center [325, 203] width 282 height 19
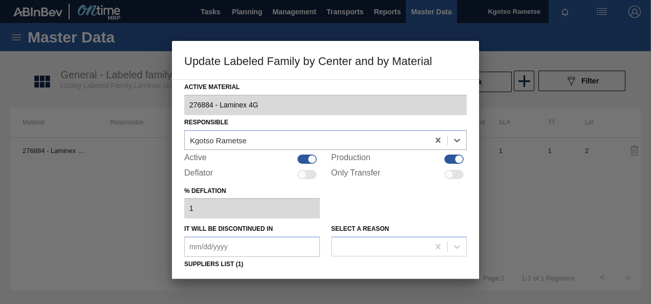
scroll to position [153, 0]
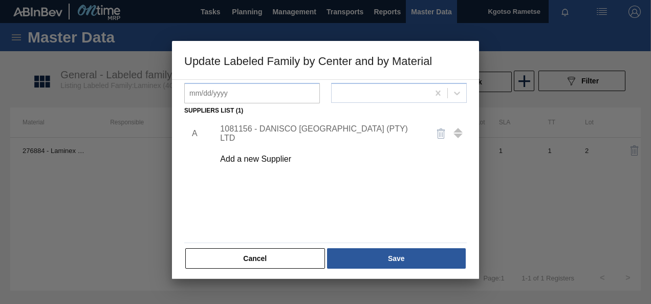
click at [289, 139] on div "1081156 - DANISCO [GEOGRAPHIC_DATA] (PTY) LTD" at bounding box center [337, 134] width 258 height 26
click at [282, 131] on div "1081156 - DANISCO [GEOGRAPHIC_DATA] (PTY) LTD" at bounding box center [320, 133] width 200 height 18
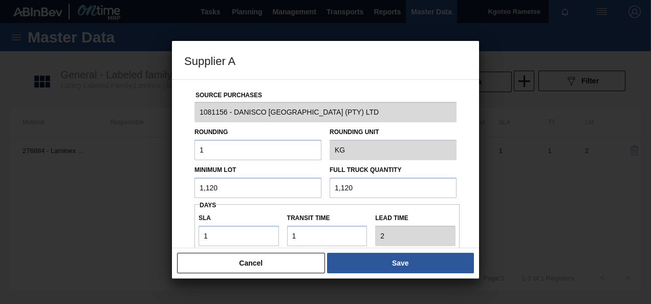
click at [239, 191] on input "1,120" at bounding box center [257, 187] width 127 height 20
click at [238, 187] on input "1,600" at bounding box center [257, 187] width 127 height 20
type input "1,600"
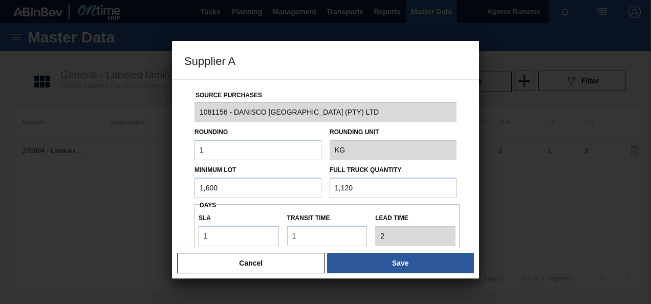
click at [351, 188] on input "1,120" at bounding box center [392, 187] width 127 height 20
paste input "60"
type input "1,600"
drag, startPoint x: 212, startPoint y: 234, endPoint x: 200, endPoint y: 233, distance: 11.8
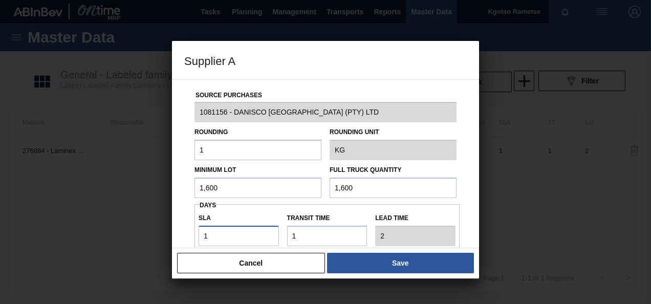
click at [200, 233] on input "1" at bounding box center [238, 236] width 80 height 20
type input "2"
type input "3"
type input "29"
type input "30"
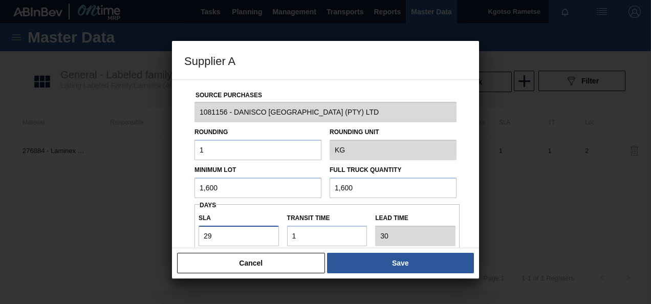
type input "29"
click at [420, 250] on div "Cancel Save" at bounding box center [325, 263] width 307 height 31
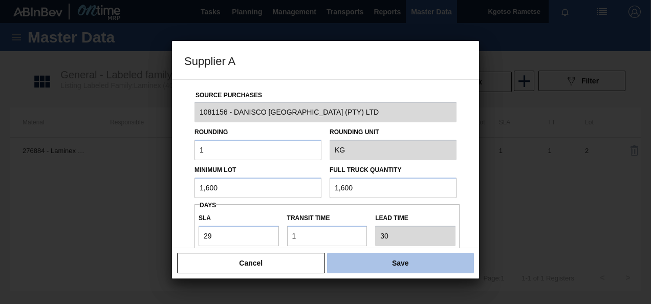
click at [416, 262] on button "Save" at bounding box center [400, 263] width 147 height 20
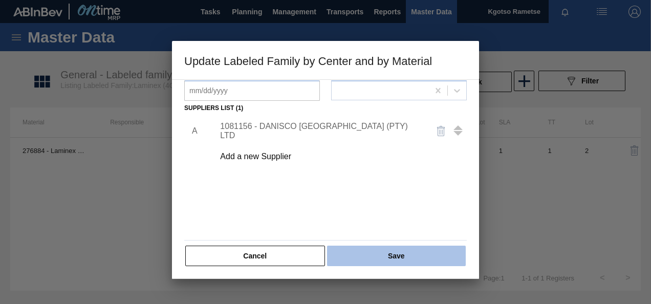
scroll to position [156, 0]
click at [391, 256] on button "Save" at bounding box center [396, 255] width 139 height 20
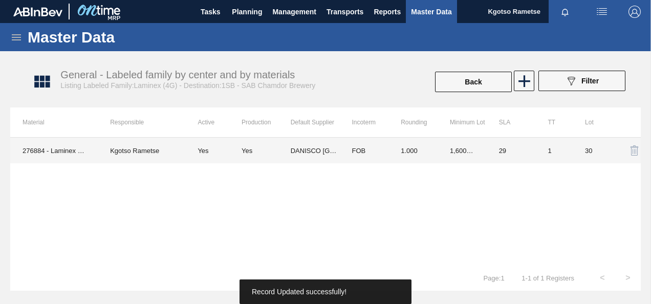
click at [355, 143] on td "FOB" at bounding box center [363, 151] width 49 height 26
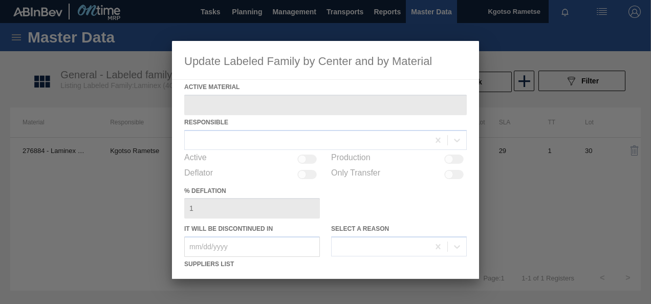
type Material "276884 - Laminex 4G"
checkbox input "true"
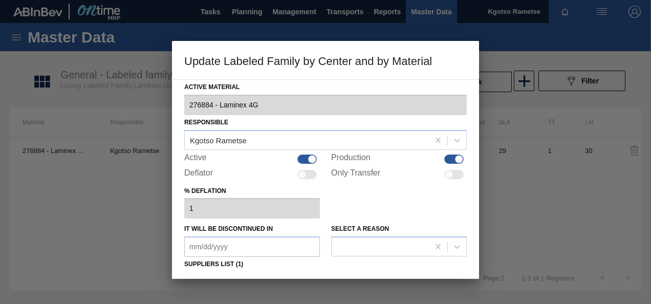
scroll to position [51, 0]
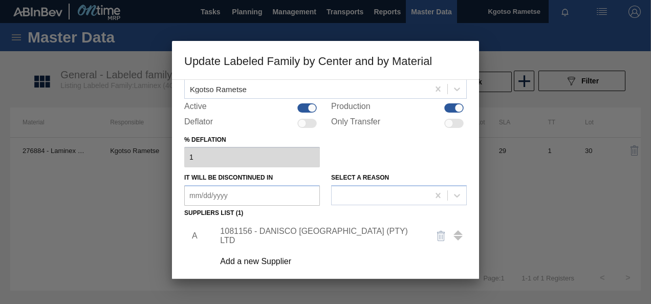
click at [344, 231] on div "1081156 - DANISCO [GEOGRAPHIC_DATA] (PTY) LTD" at bounding box center [320, 236] width 200 height 18
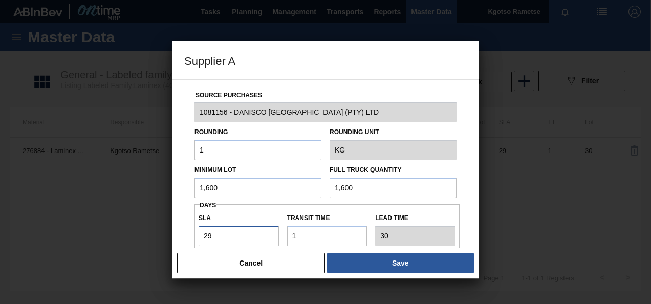
drag, startPoint x: 226, startPoint y: 235, endPoint x: 119, endPoint y: 252, distance: 108.6
click at [162, 247] on div "Supplier A Source Purchases 1081156 - DANISCO [GEOGRAPHIC_DATA] (PTY) LTD Round…" at bounding box center [325, 152] width 651 height 304
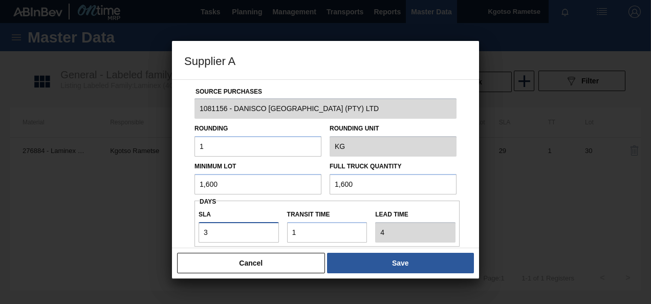
type input "3"
type input "4"
type input "30"
type input "31"
type input "30"
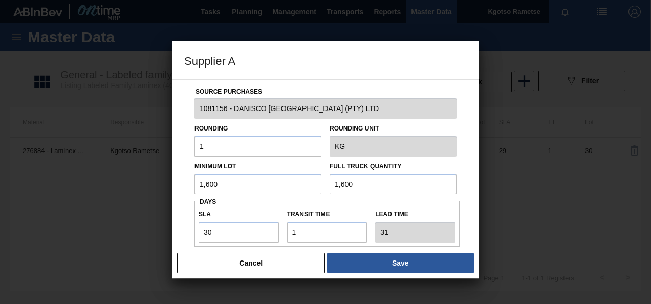
click at [399, 249] on div "Cancel Save" at bounding box center [325, 263] width 307 height 31
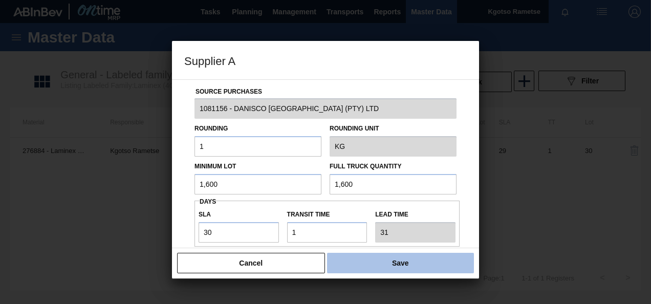
click at [394, 260] on button "Save" at bounding box center [400, 263] width 147 height 20
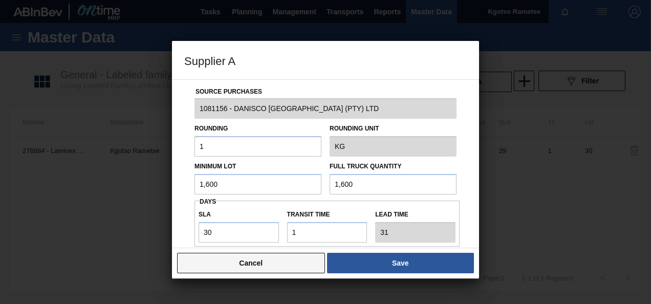
click at [271, 264] on button "Cancel" at bounding box center [251, 263] width 148 height 20
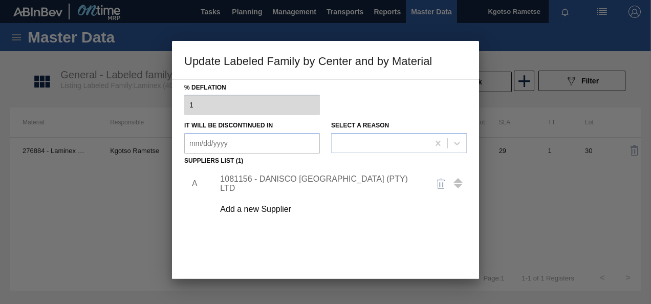
scroll to position [156, 0]
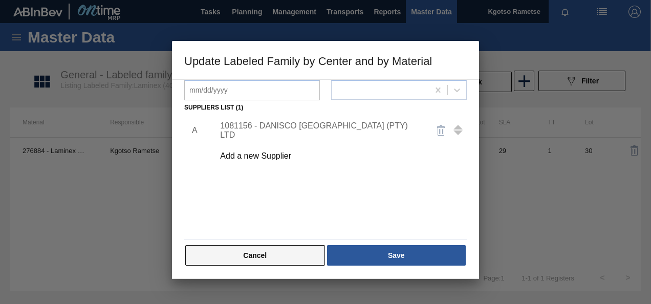
click at [274, 251] on button "Cancel" at bounding box center [255, 255] width 140 height 20
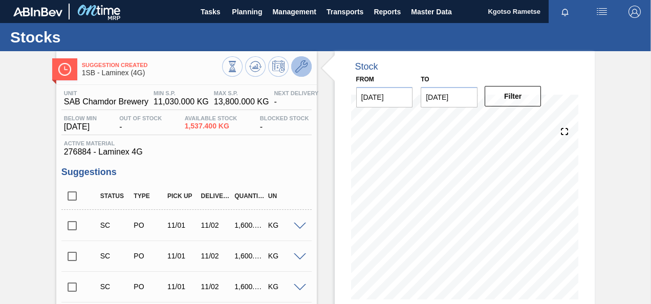
click at [305, 71] on icon at bounding box center [301, 66] width 12 height 12
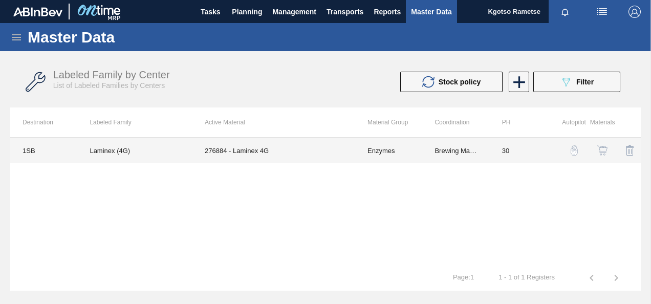
click at [284, 159] on td "276884 - Laminex 4G" at bounding box center [273, 151] width 163 height 26
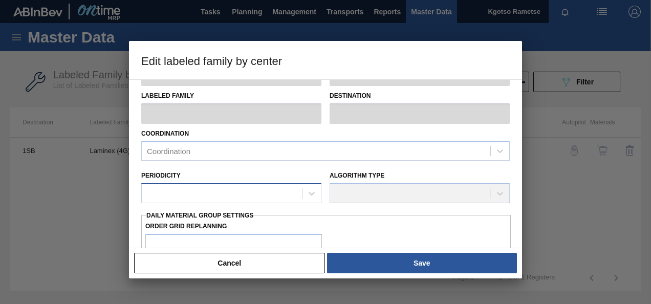
type input "Enzymes"
type input "Laminex"
type input "Laminex (4G)"
type input "1SB - SAB Chamdor Brewery"
type input "30"
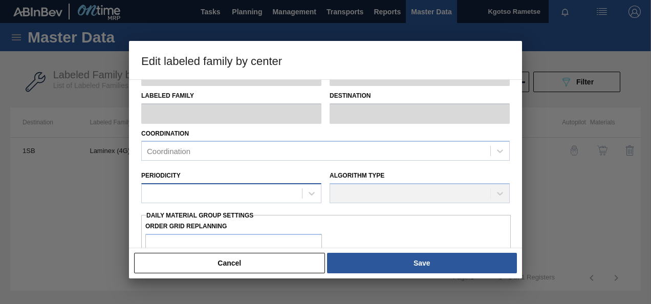
type input "11,030"
type input "13,800"
type input "100"
type input "13,800.000"
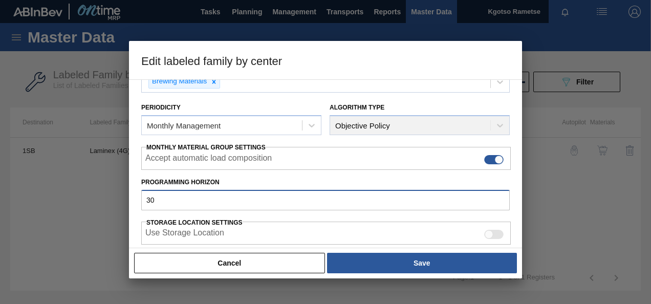
drag, startPoint x: 193, startPoint y: 204, endPoint x: 66, endPoint y: 195, distance: 127.6
click at [72, 200] on div "Edit labeled family by center Material Group Enzymes Family Laminex Labeled Fam…" at bounding box center [325, 152] width 651 height 304
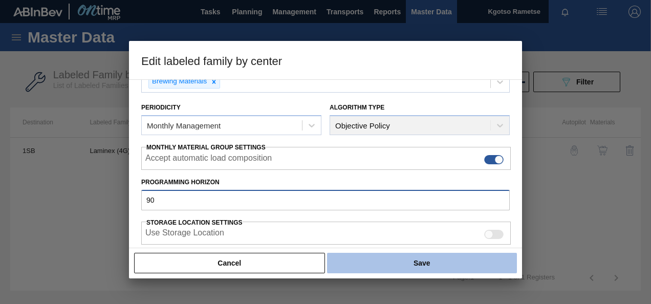
type input "90"
click at [444, 260] on button "Save" at bounding box center [422, 263] width 190 height 20
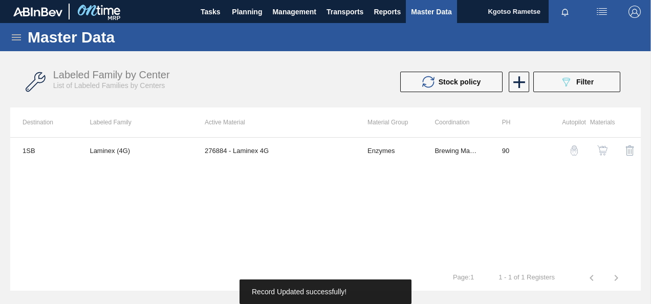
click at [442, 260] on div "1SB Laminex (4G) 276884 - Laminex 4G Enzymes Brewing Materials 90" at bounding box center [325, 201] width 630 height 128
click at [602, 146] on img "button" at bounding box center [602, 150] width 10 height 10
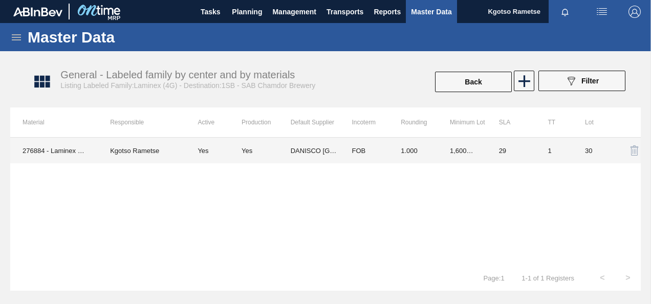
click at [456, 145] on td "1,600.000" at bounding box center [461, 151] width 49 height 26
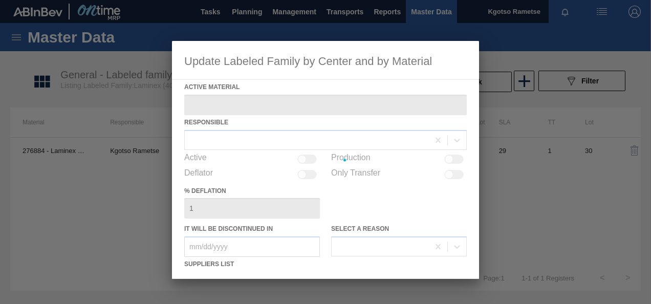
type Material "276884 - Laminex 4G"
checkbox input "true"
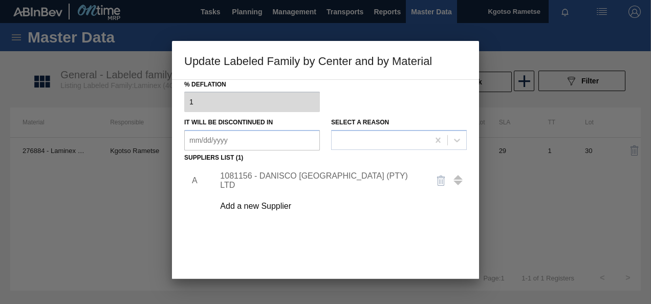
scroll to position [153, 0]
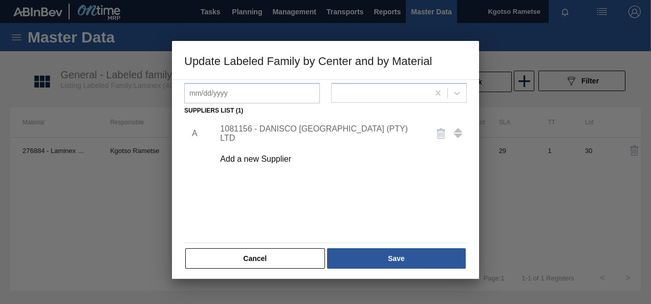
click at [292, 131] on div "1081156 - DANISCO [GEOGRAPHIC_DATA] (PTY) LTD" at bounding box center [320, 133] width 200 height 18
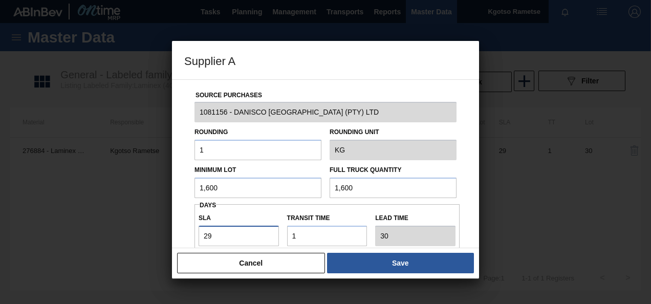
drag, startPoint x: 228, startPoint y: 243, endPoint x: 151, endPoint y: 251, distance: 76.5
click at [192, 241] on div "Source Purchases 1081156 - DANISCO [GEOGRAPHIC_DATA] (PTY) LTD Rounding 1 Round…" at bounding box center [325, 249] width 282 height 339
type input "4"
type input "5"
type input "NaN"
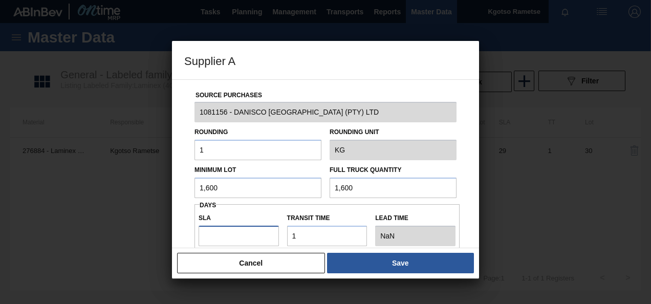
type input "3"
type input "4"
type input "30"
type input "31"
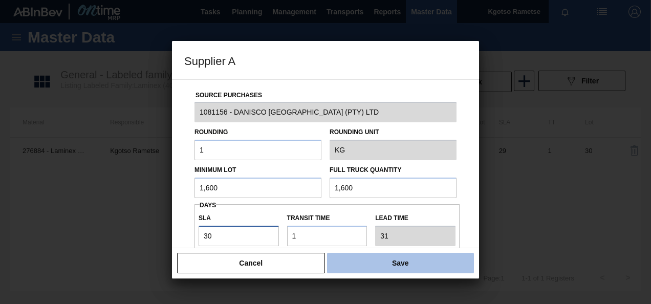
type input "30"
click at [422, 262] on button "Save" at bounding box center [400, 263] width 147 height 20
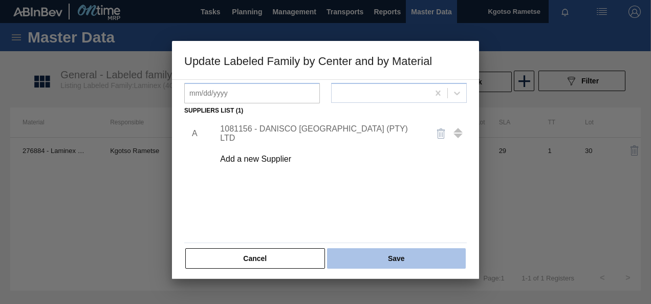
click at [413, 262] on button "Save" at bounding box center [396, 258] width 139 height 20
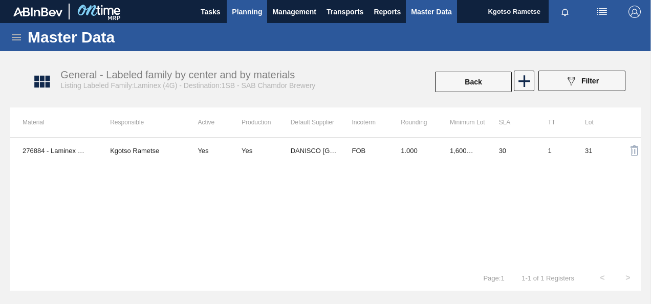
click at [242, 17] on span "Planning" at bounding box center [247, 12] width 30 height 12
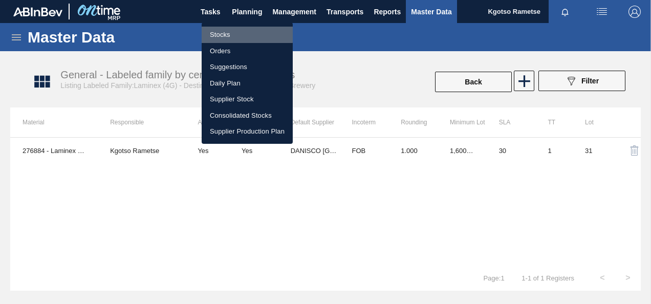
click at [234, 34] on li "Stocks" at bounding box center [246, 35] width 91 height 16
